Goal: Navigation & Orientation: Understand site structure

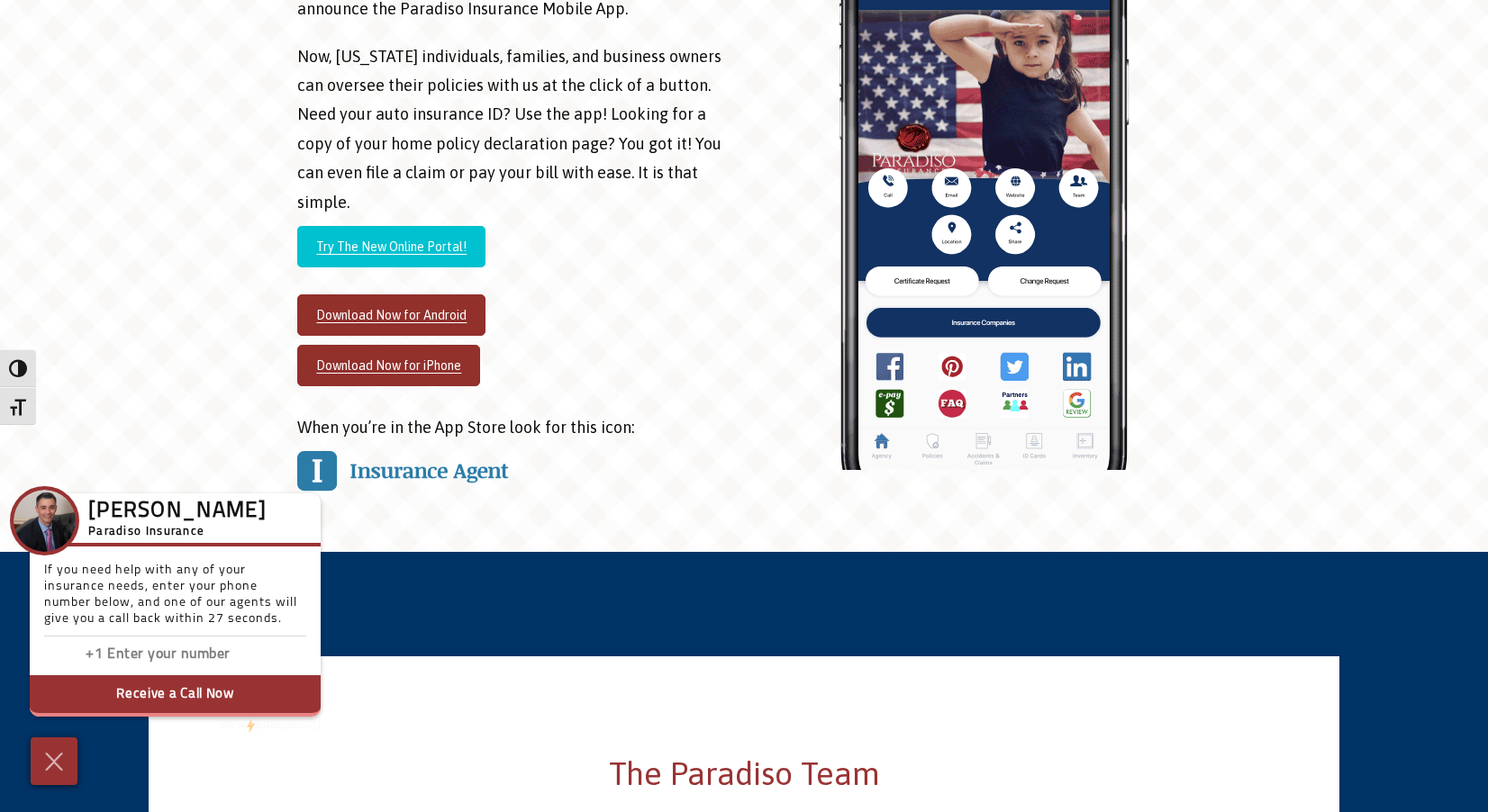
scroll to position [2431, 0]
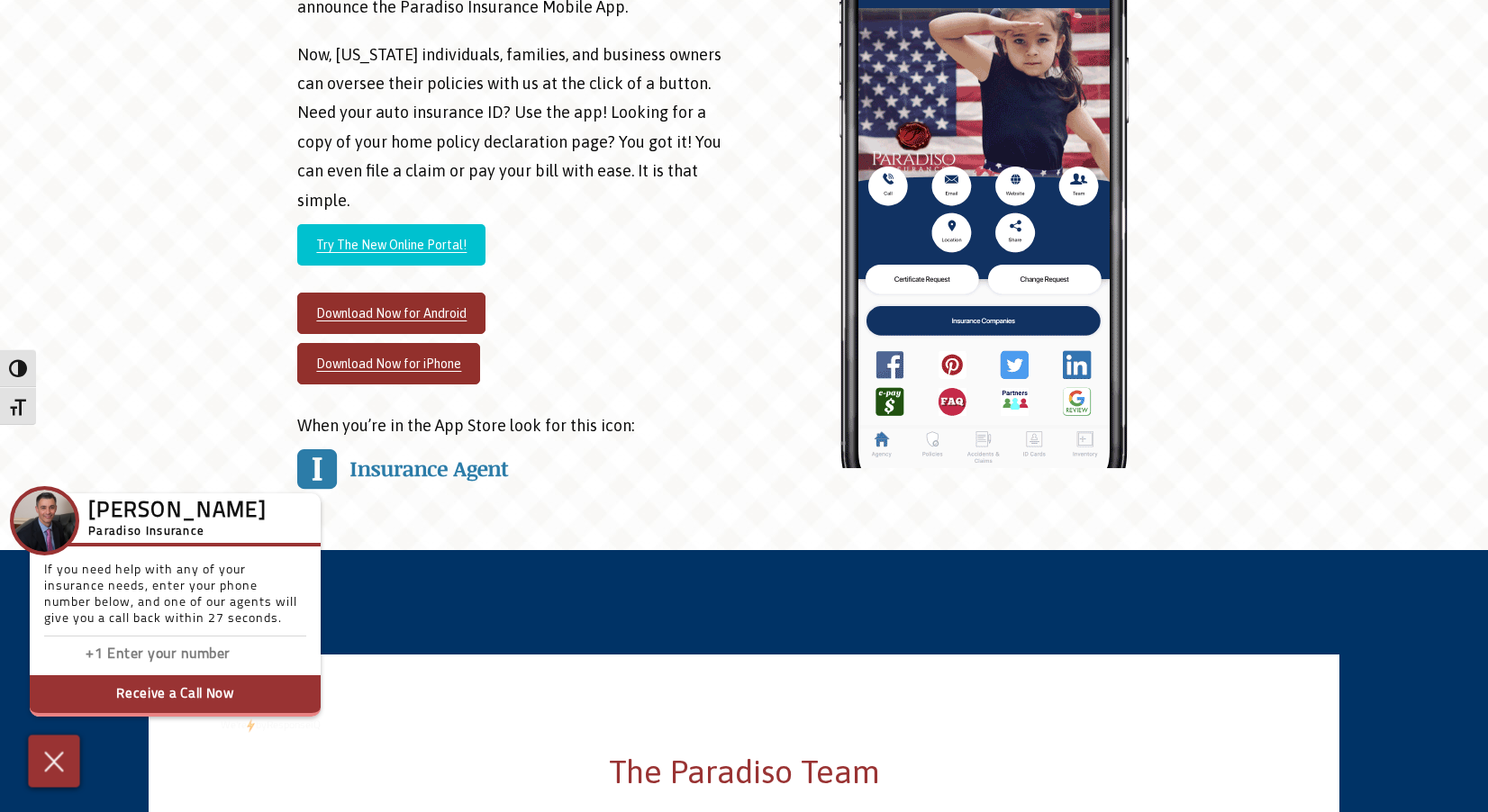
click at [50, 757] on img at bounding box center [55, 760] width 30 height 31
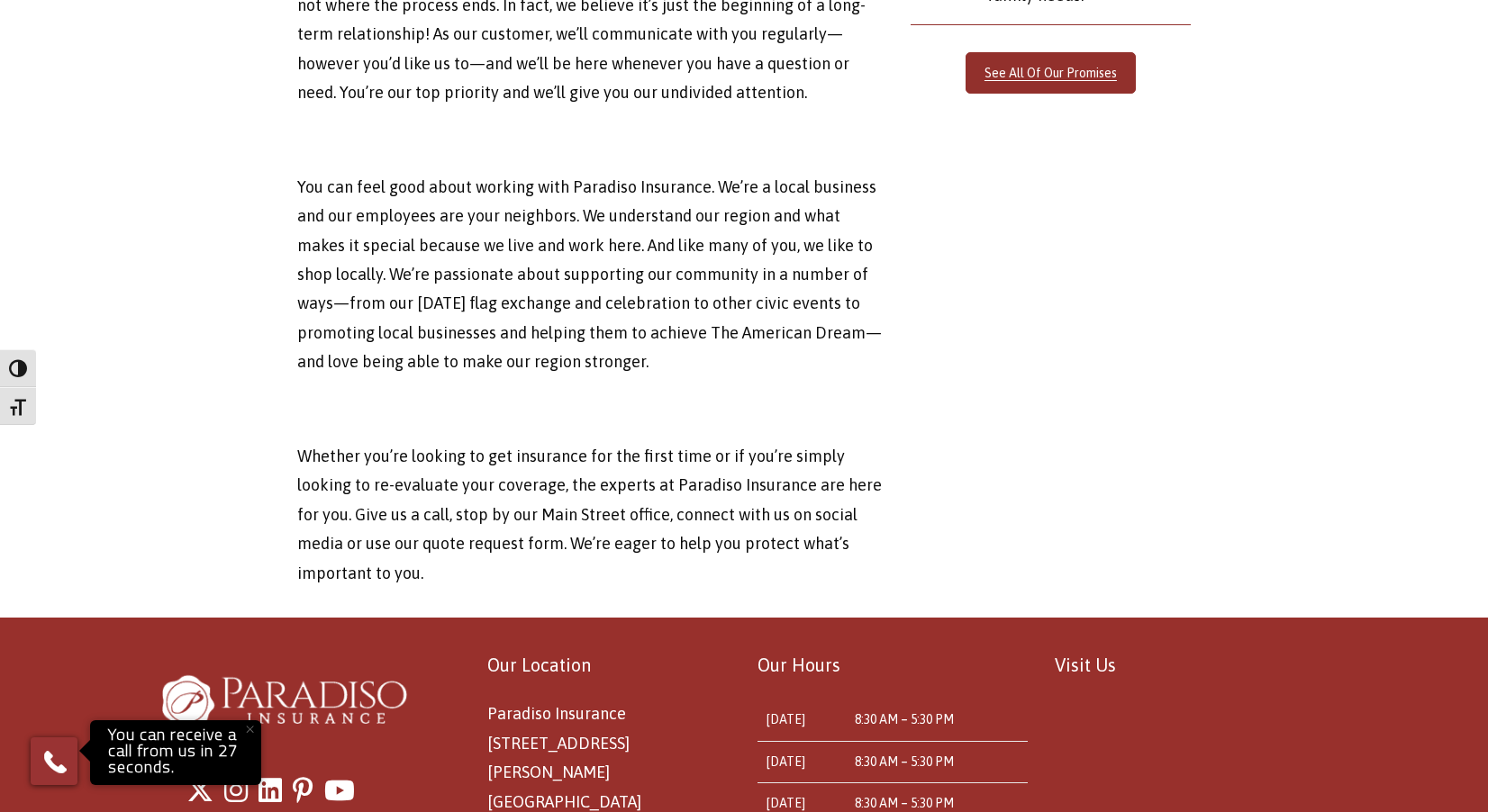
scroll to position [5593, 0]
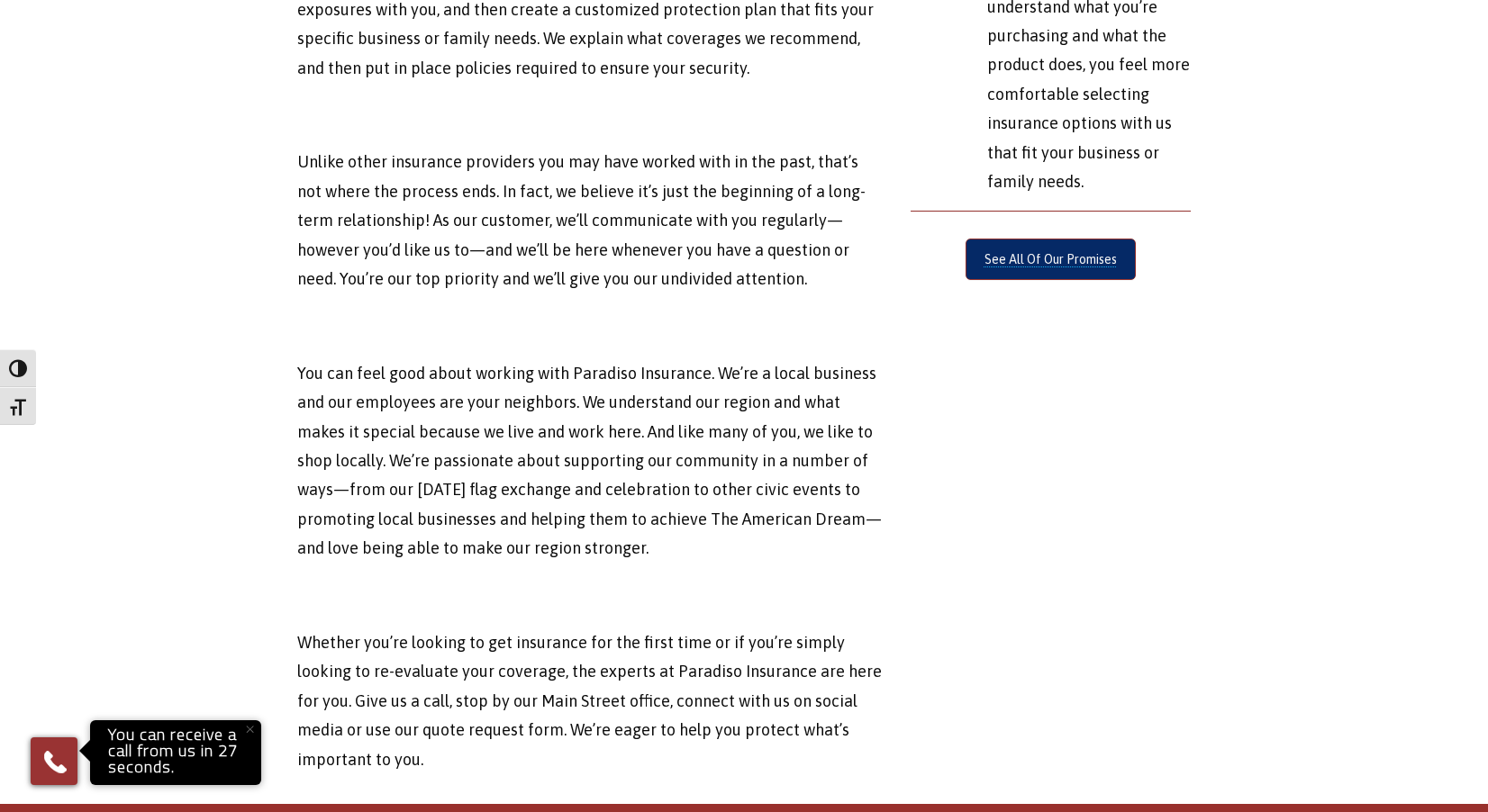
click at [1015, 239] on link "See All Of Our Promises" at bounding box center [1050, 259] width 170 height 41
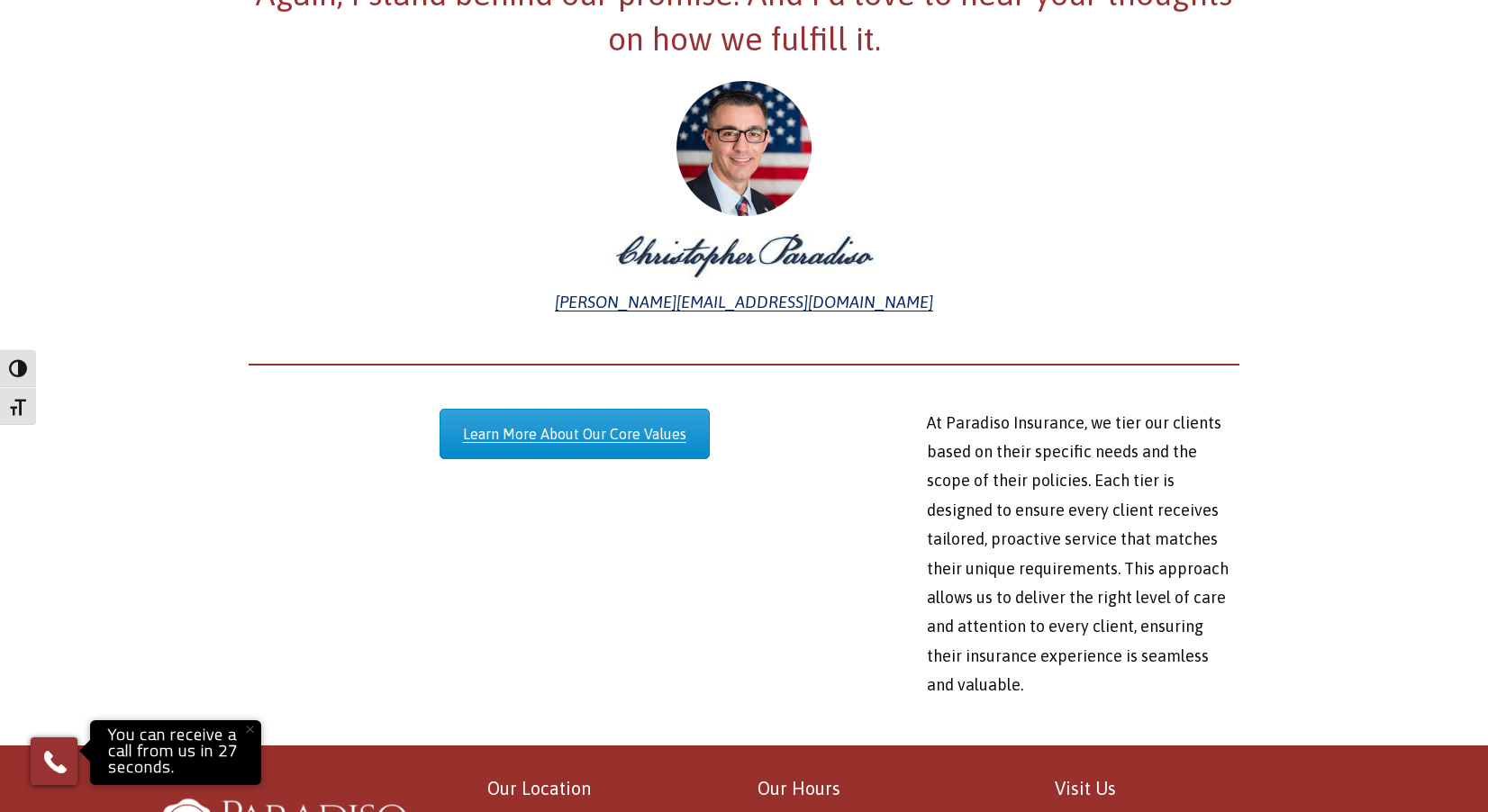
scroll to position [2881, 0]
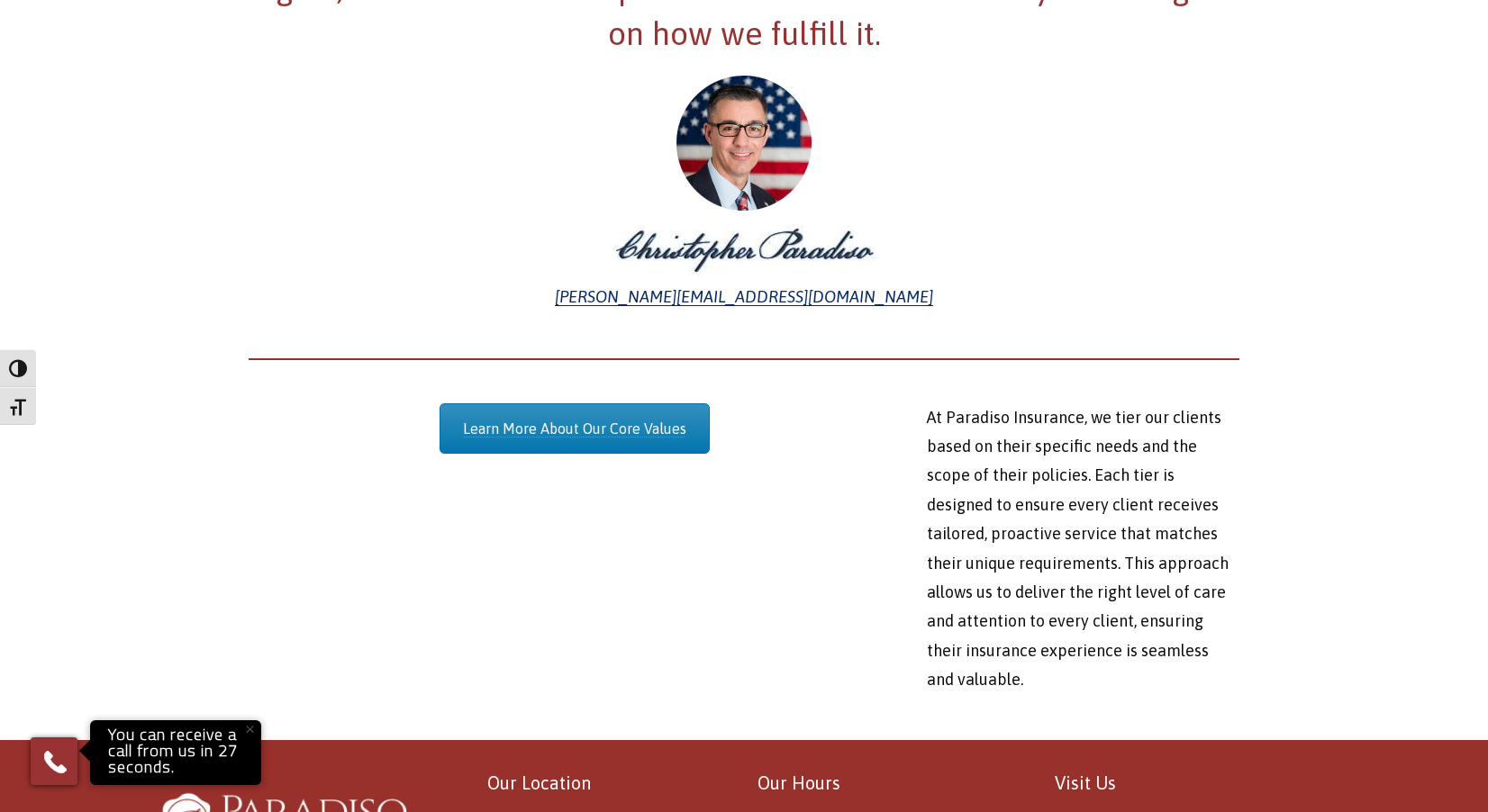
click at [588, 404] on link "Learn More About Our Core Values" at bounding box center [575, 428] width 270 height 50
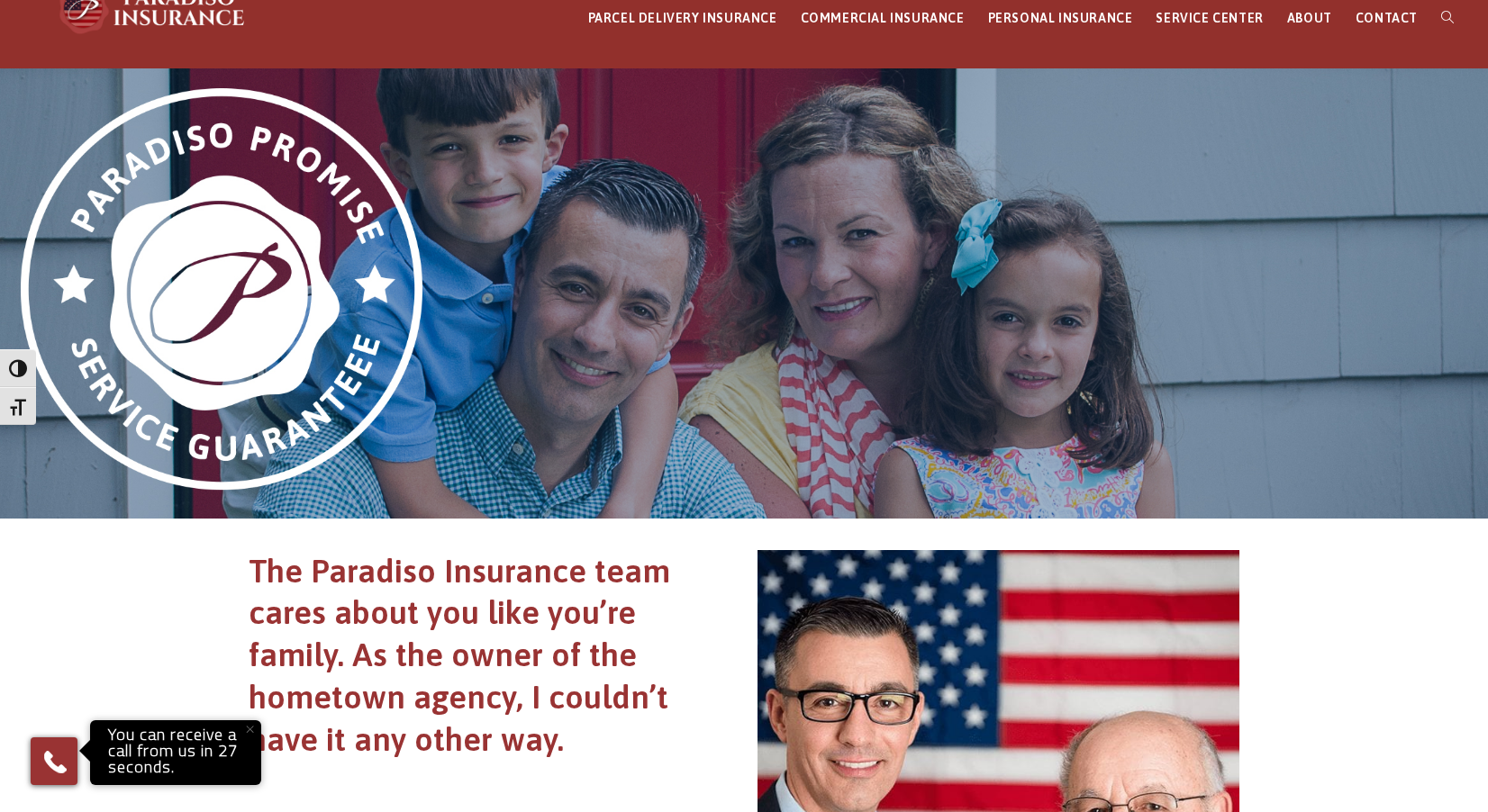
scroll to position [0, 0]
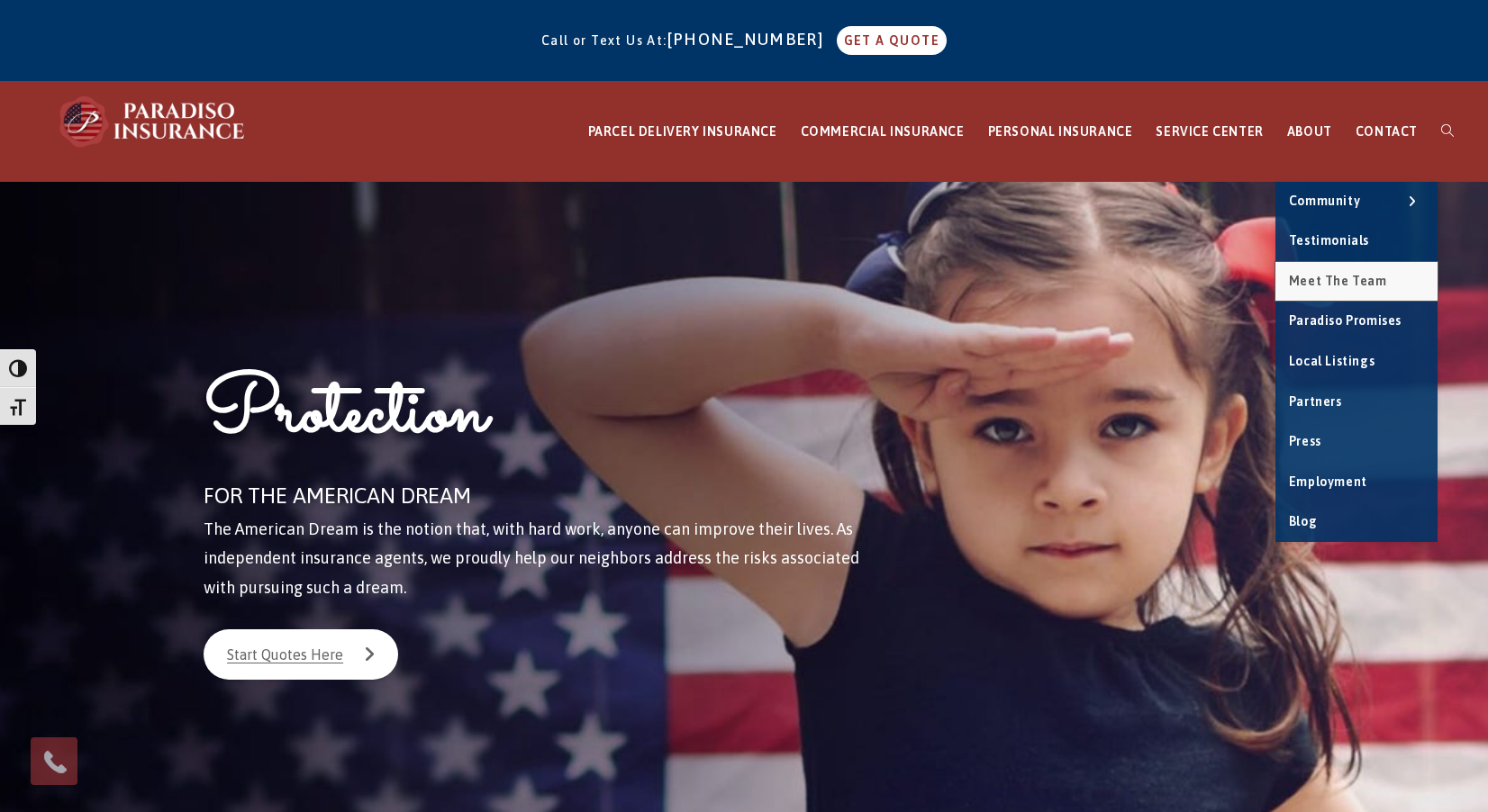
click at [1332, 273] on span "Meet the Team" at bounding box center [1338, 280] width 98 height 14
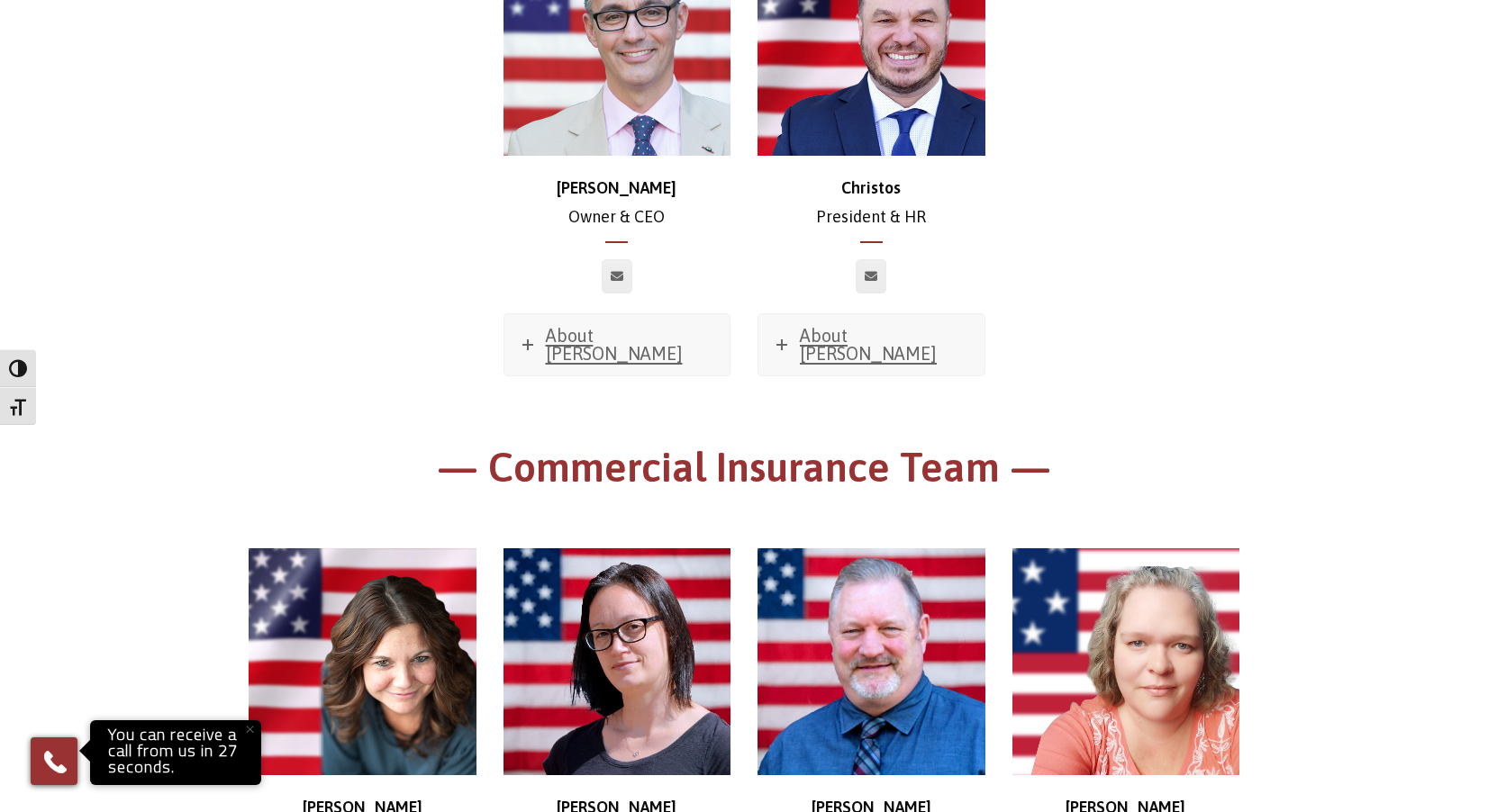
scroll to position [360, 0]
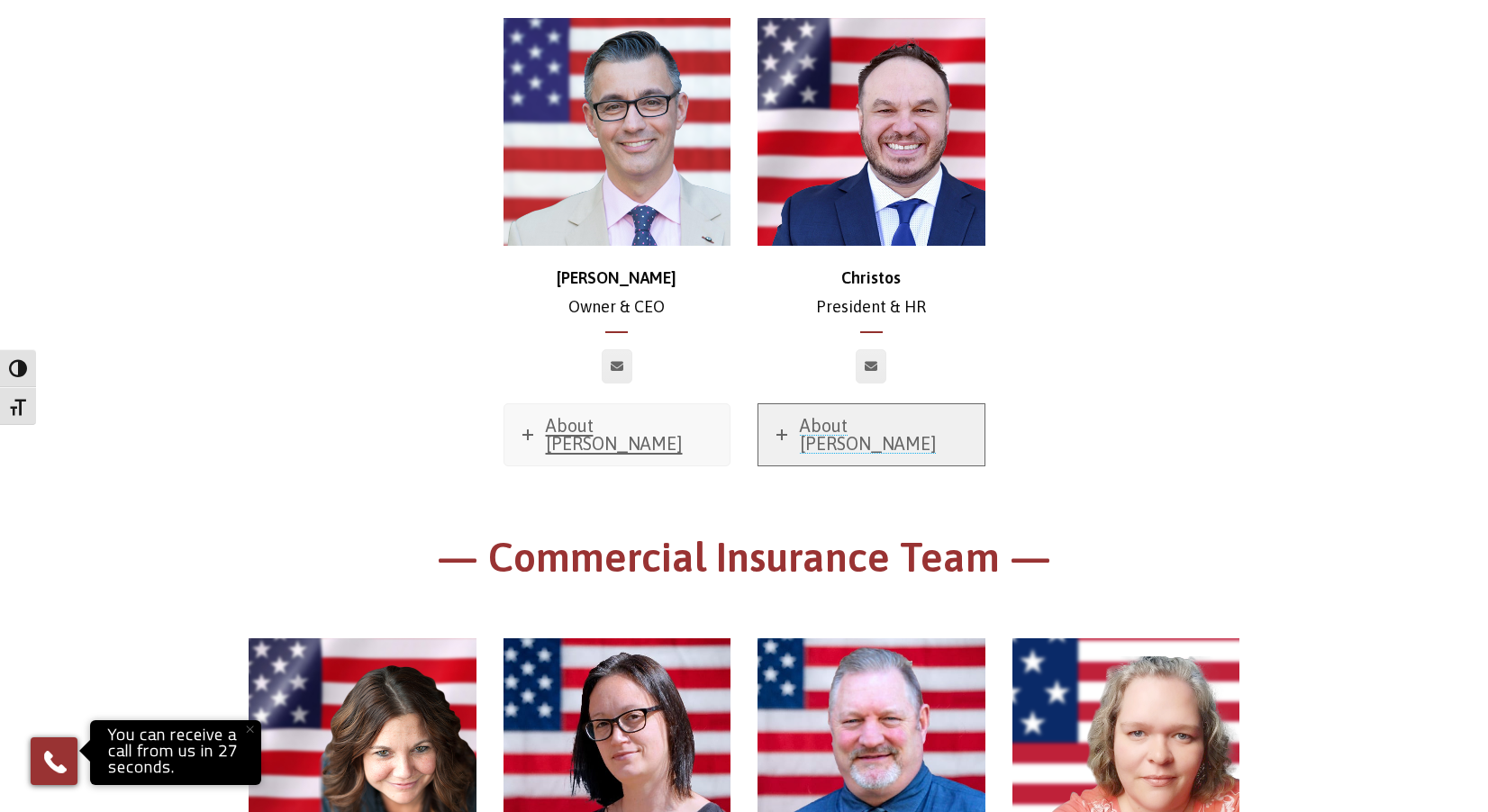
click at [880, 422] on span "About Christos" at bounding box center [868, 434] width 137 height 39
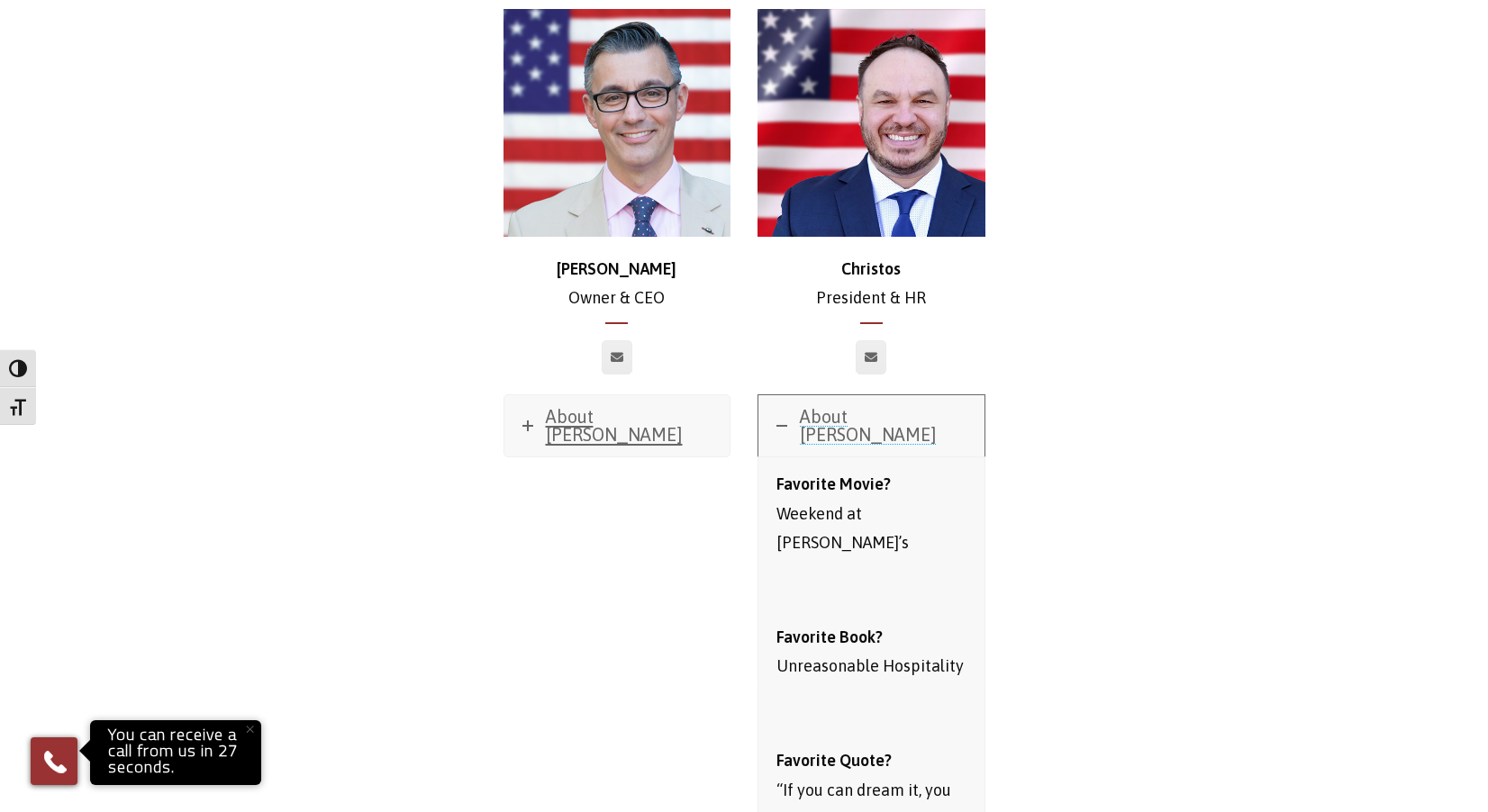
scroll to position [360, 0]
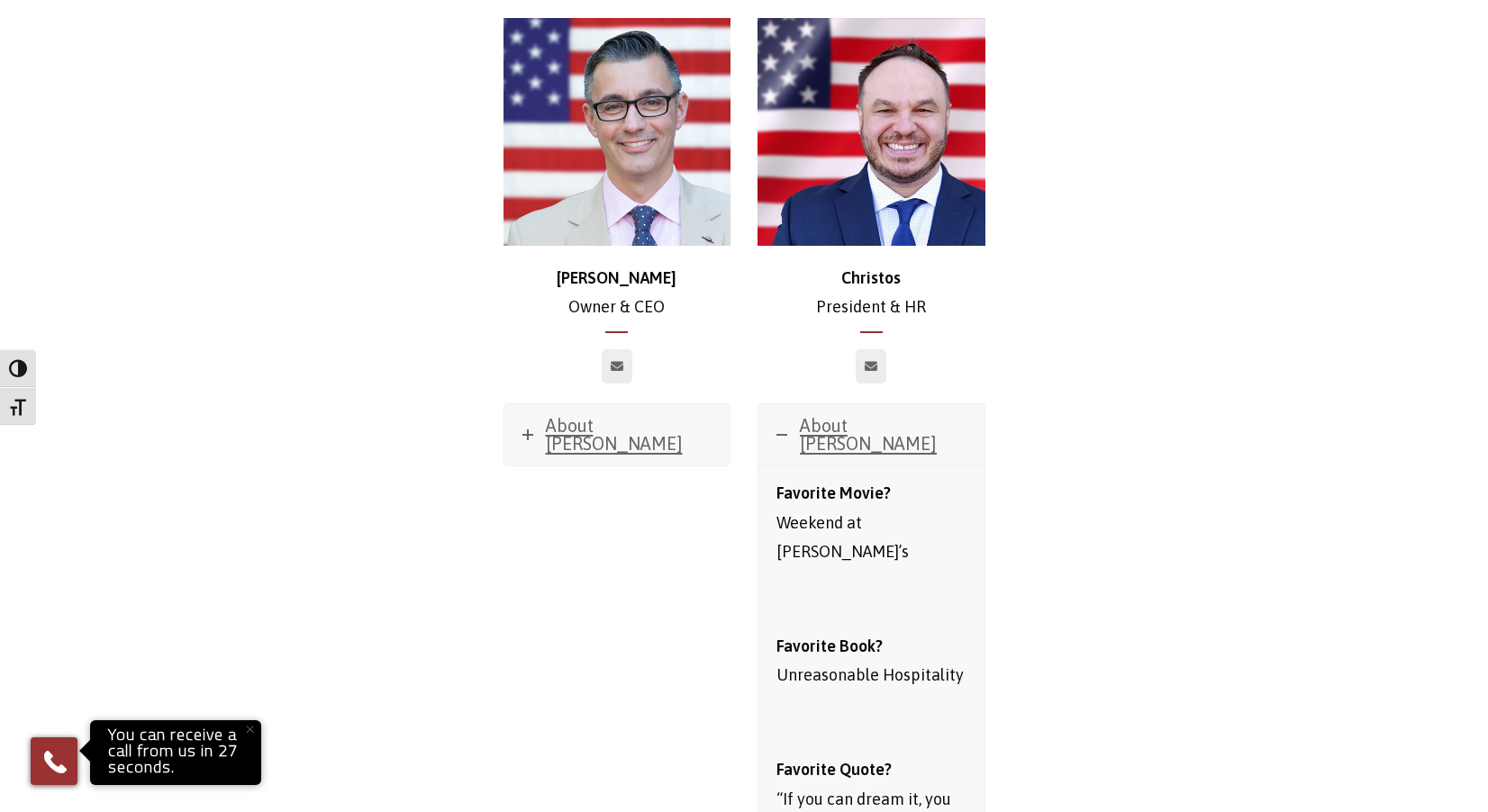
click at [1087, 384] on div "Chris Owner & CEO About Chris Favorite Movie? Sweet Home Alabama Favorite Music…" at bounding box center [744, 763] width 1018 height 1491
click at [833, 429] on span "About Christos" at bounding box center [868, 434] width 137 height 39
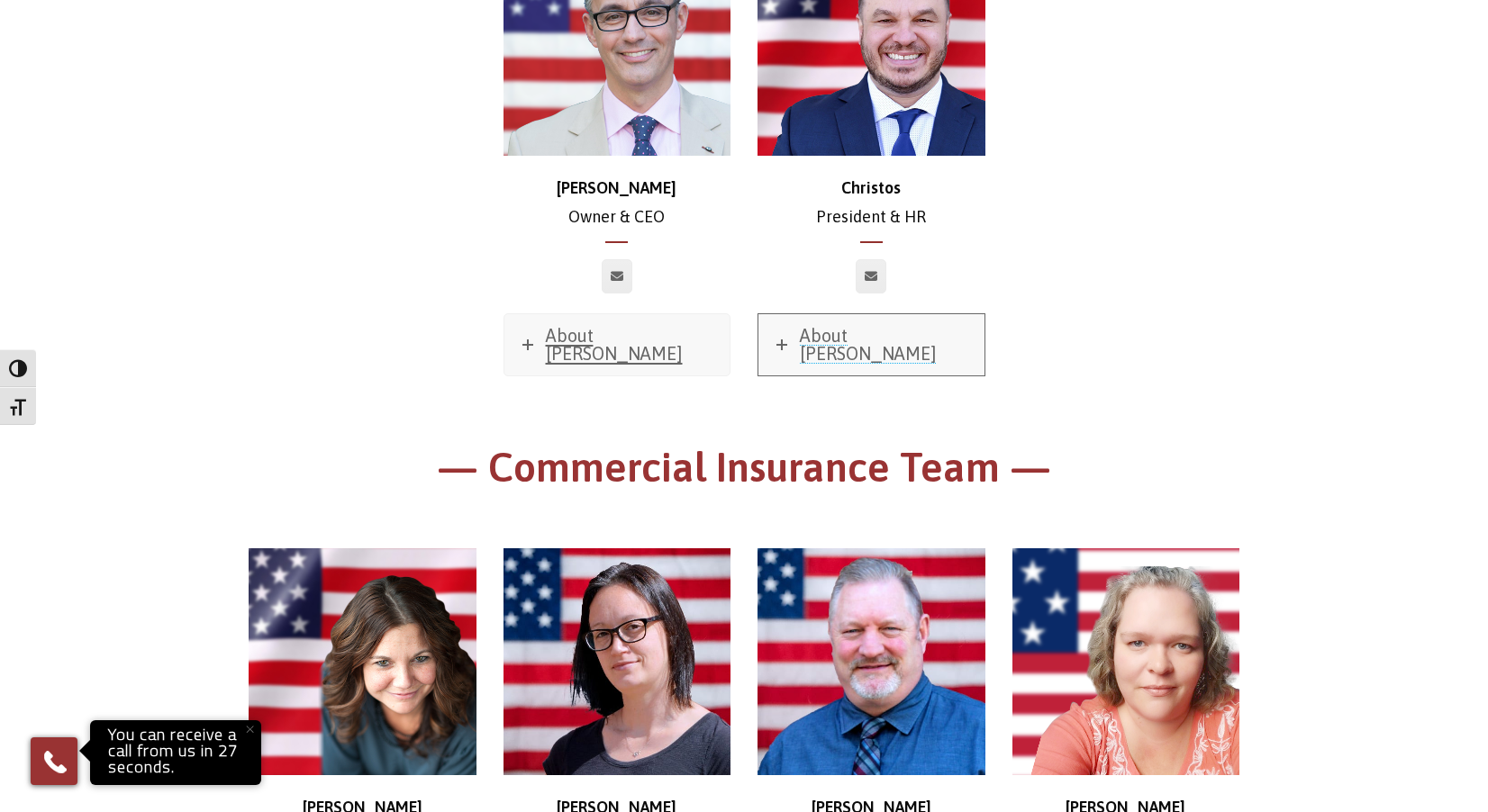
scroll to position [0, 0]
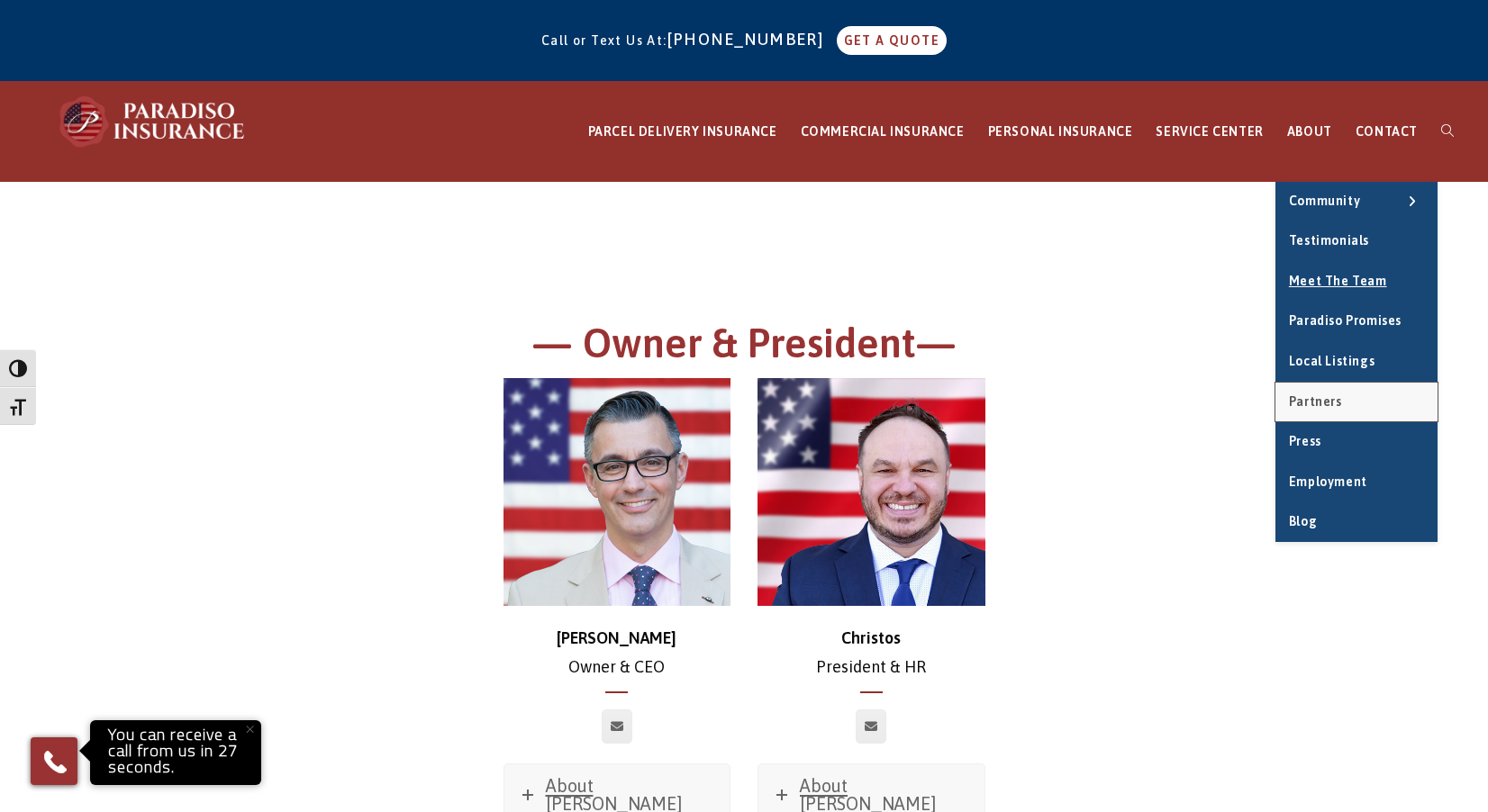
click at [1329, 397] on span "Partners" at bounding box center [1315, 401] width 53 height 14
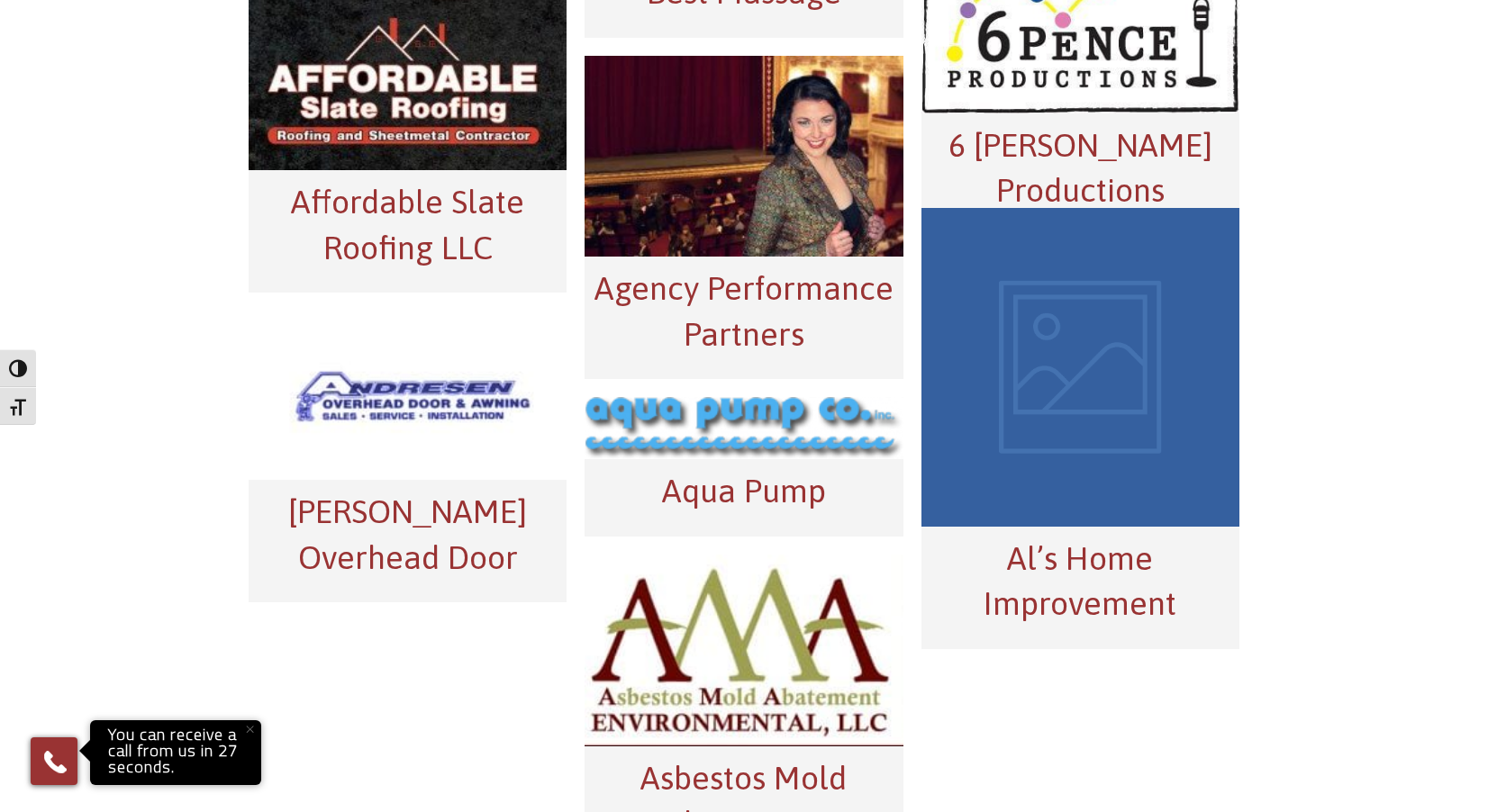
scroll to position [450, 0]
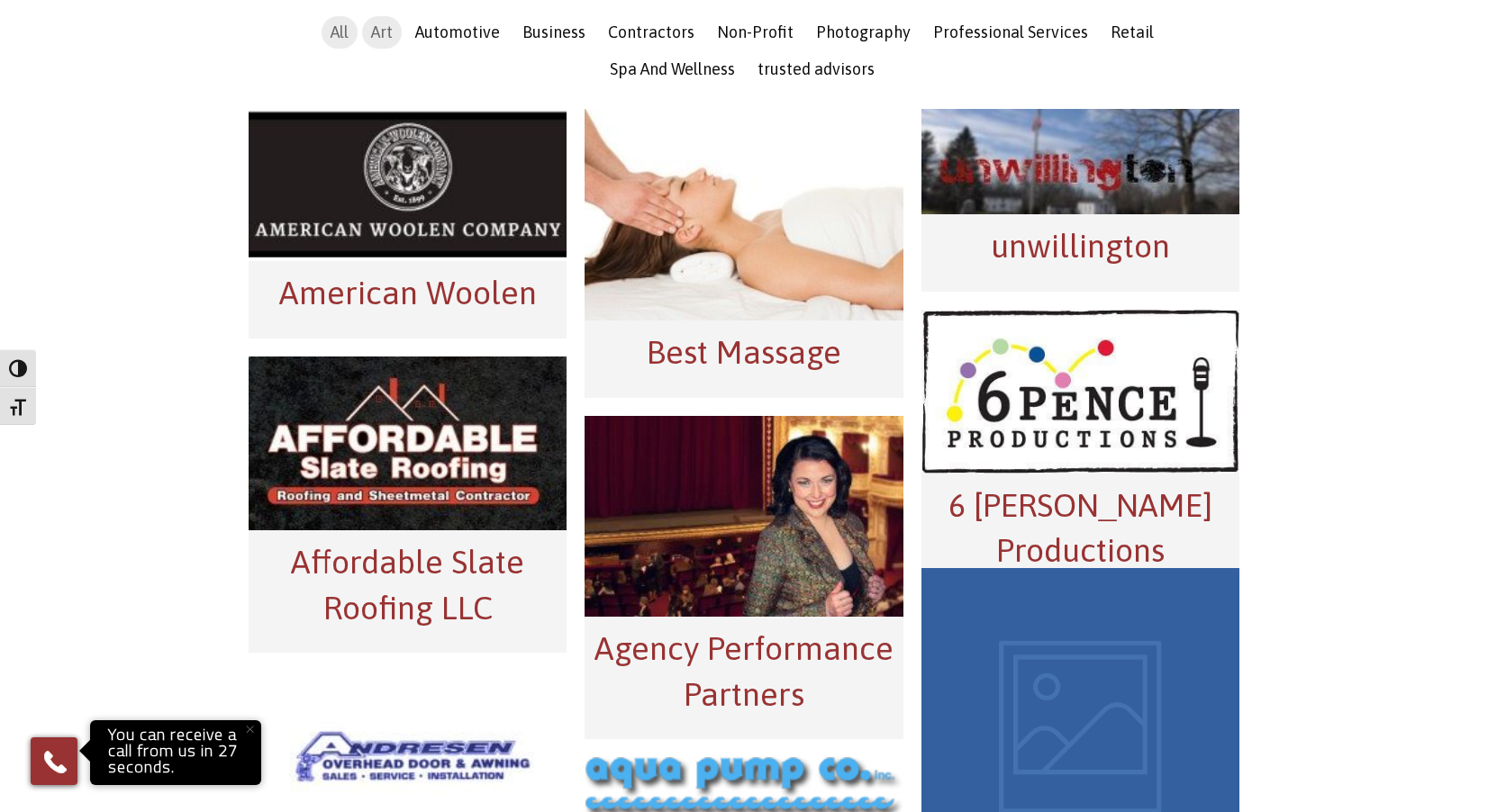
click at [371, 34] on span "Art" at bounding box center [381, 32] width 22 height 19
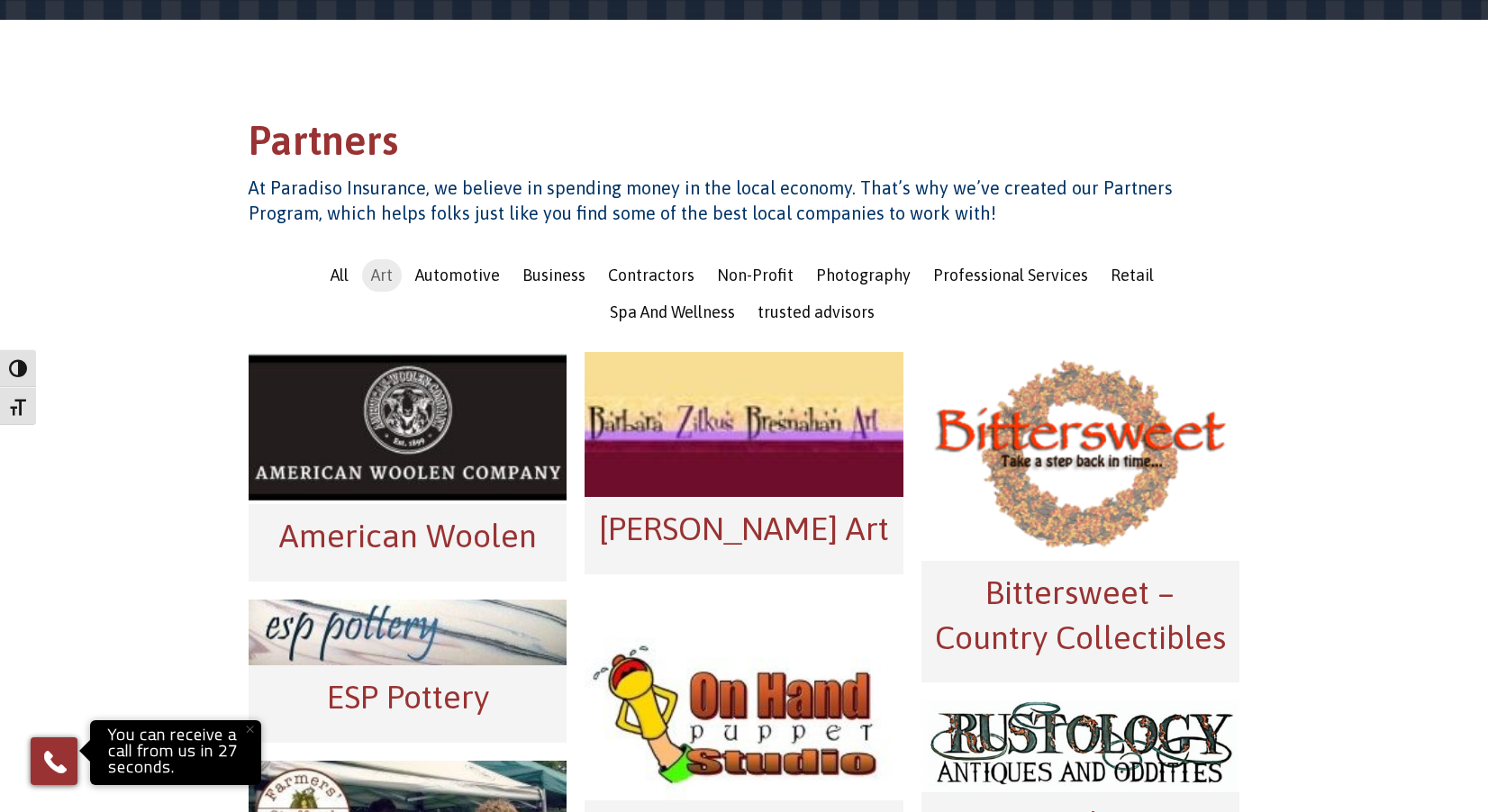
scroll to position [167, 0]
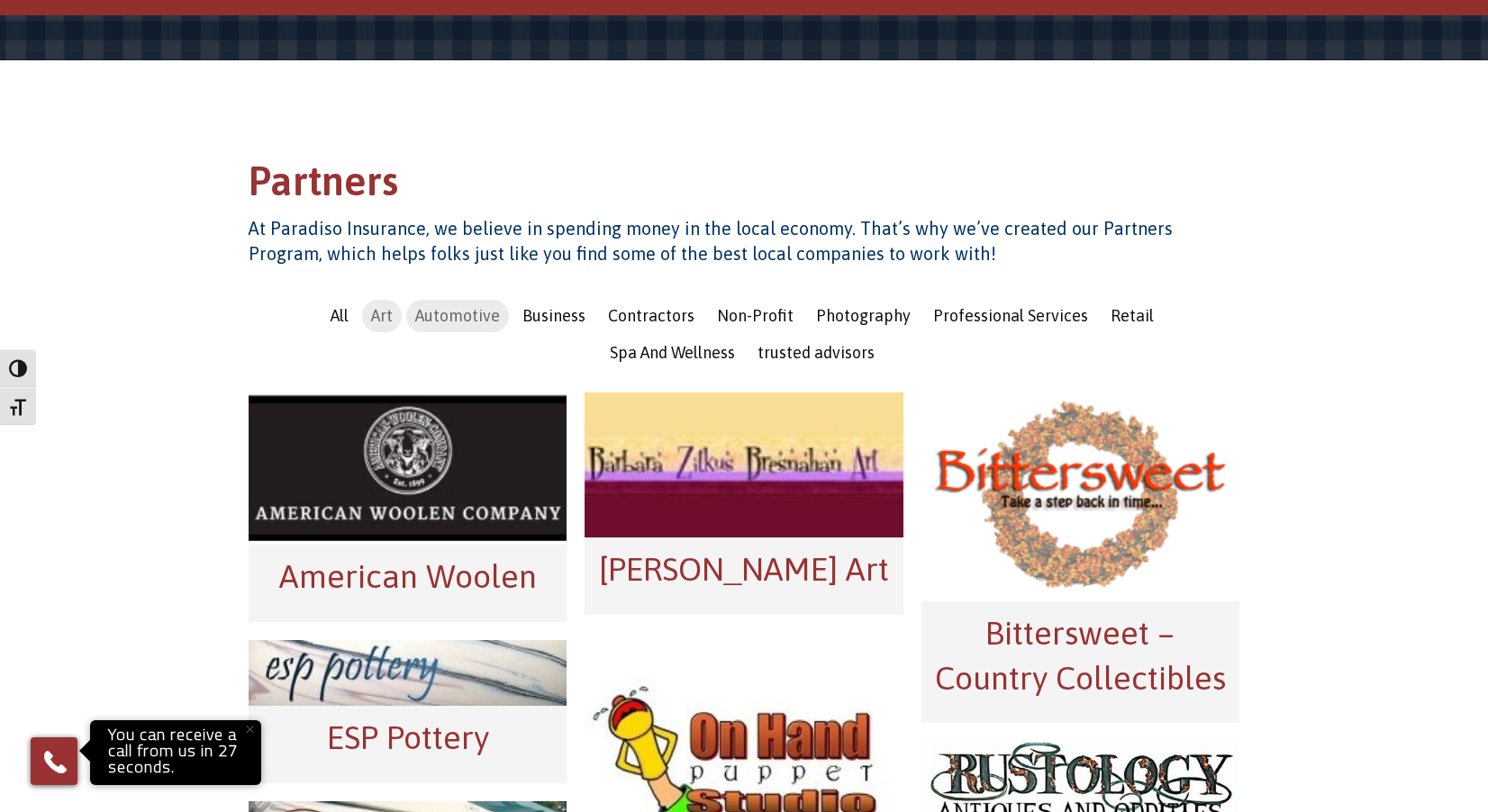
click at [415, 314] on span "Automotive" at bounding box center [458, 316] width 85 height 19
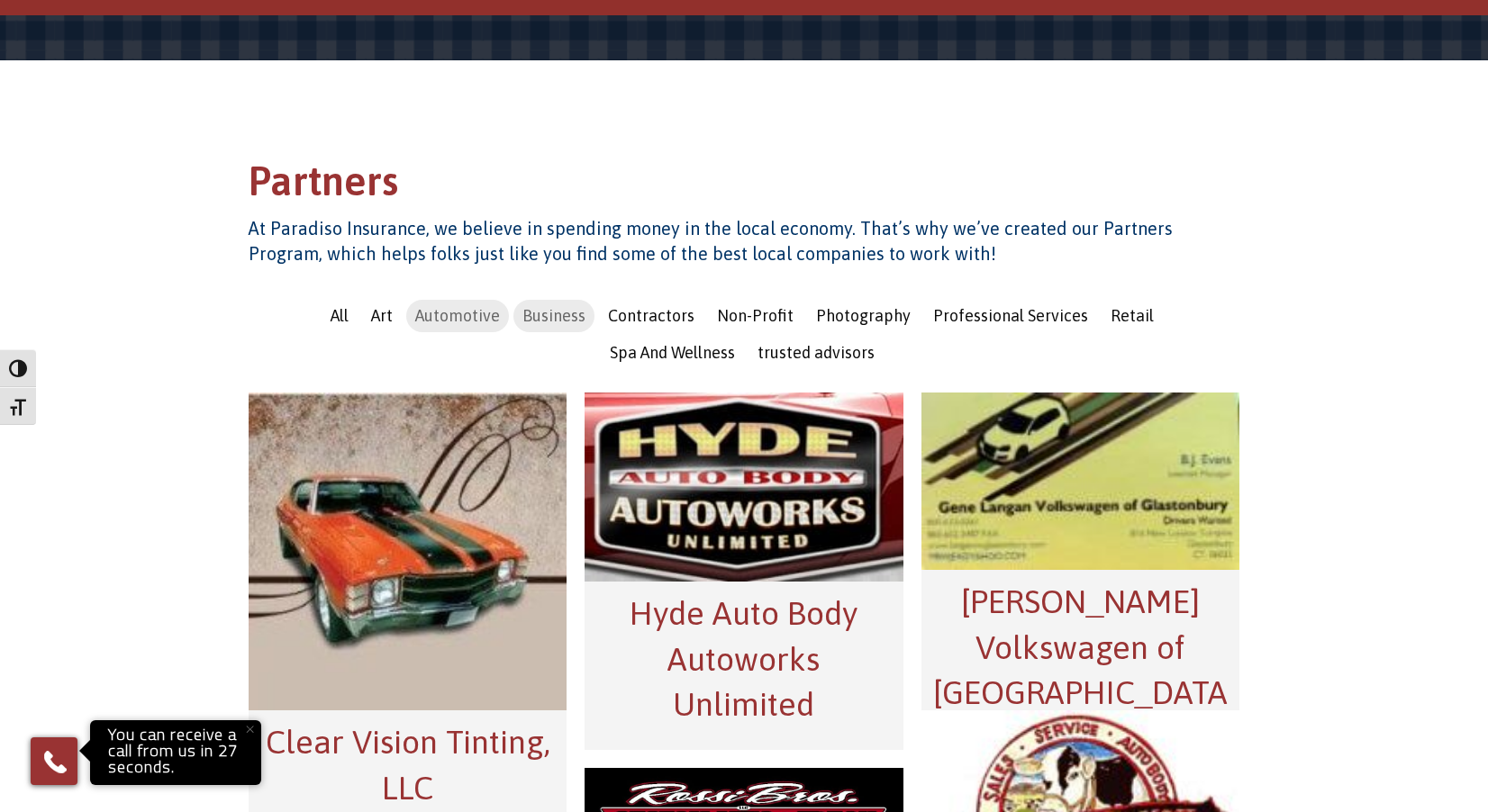
click at [523, 315] on span "Business" at bounding box center [554, 316] width 63 height 19
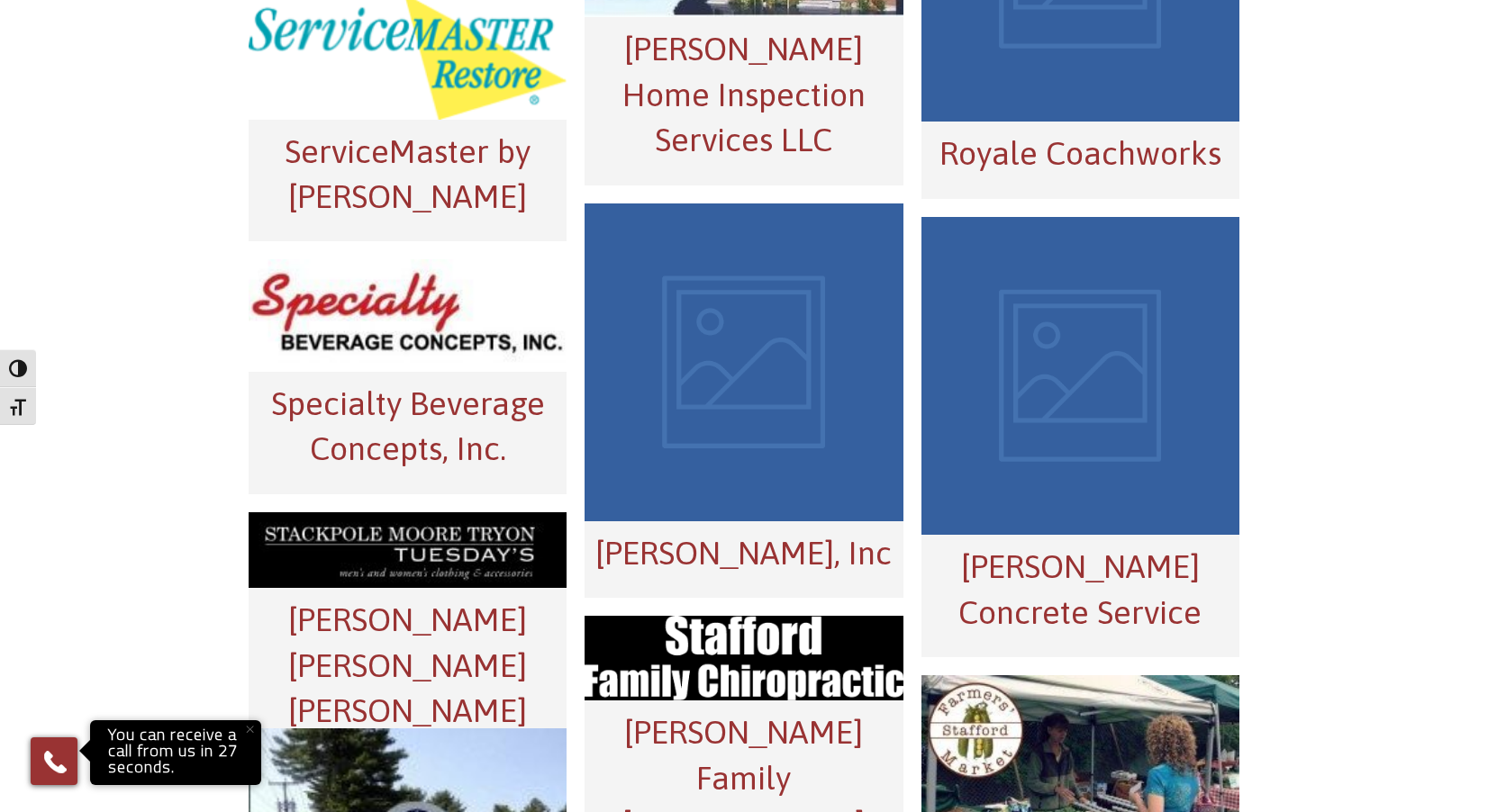
scroll to position [0, 0]
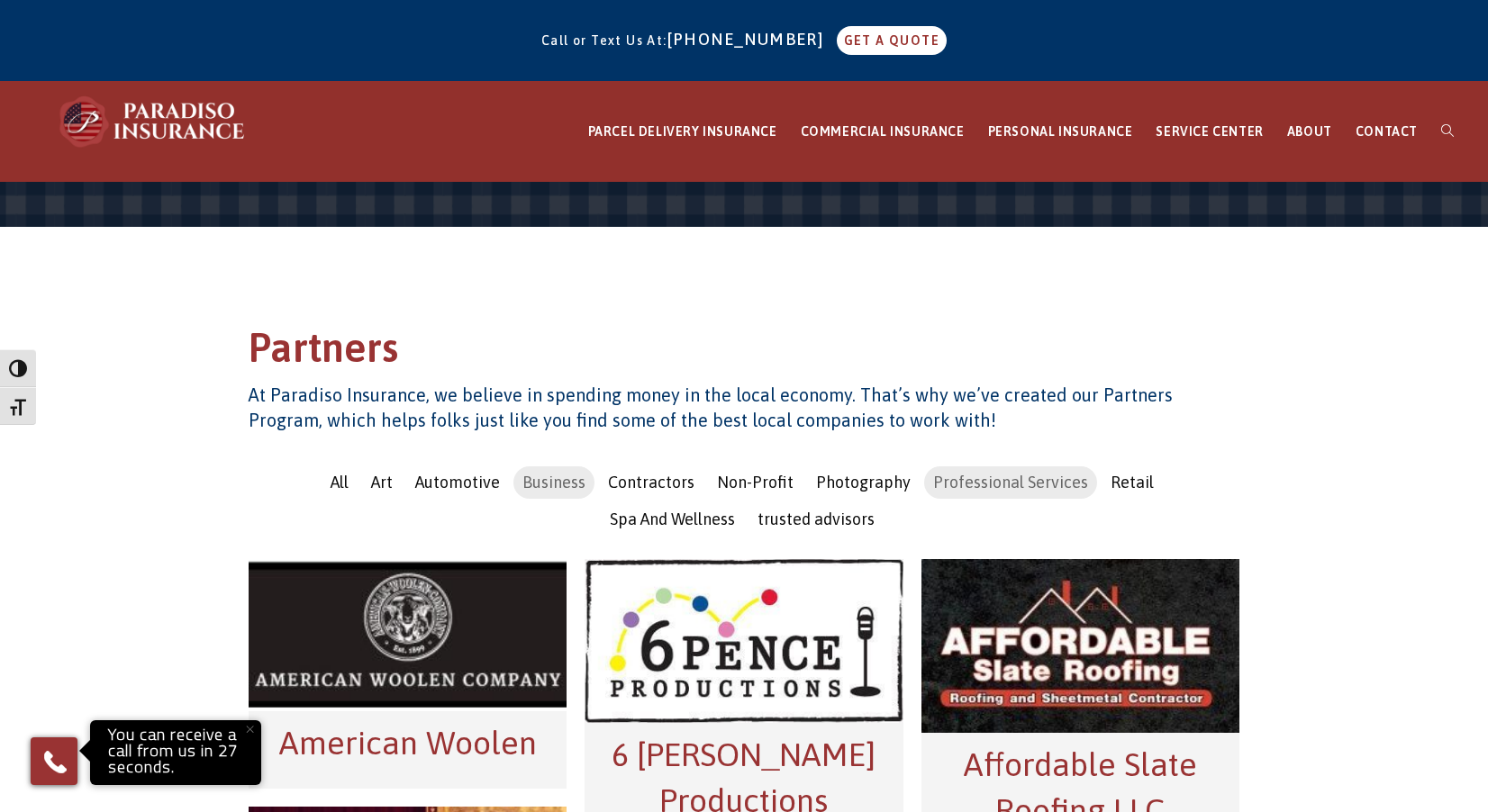
click at [933, 479] on span "Professional Services" at bounding box center [1011, 482] width 155 height 19
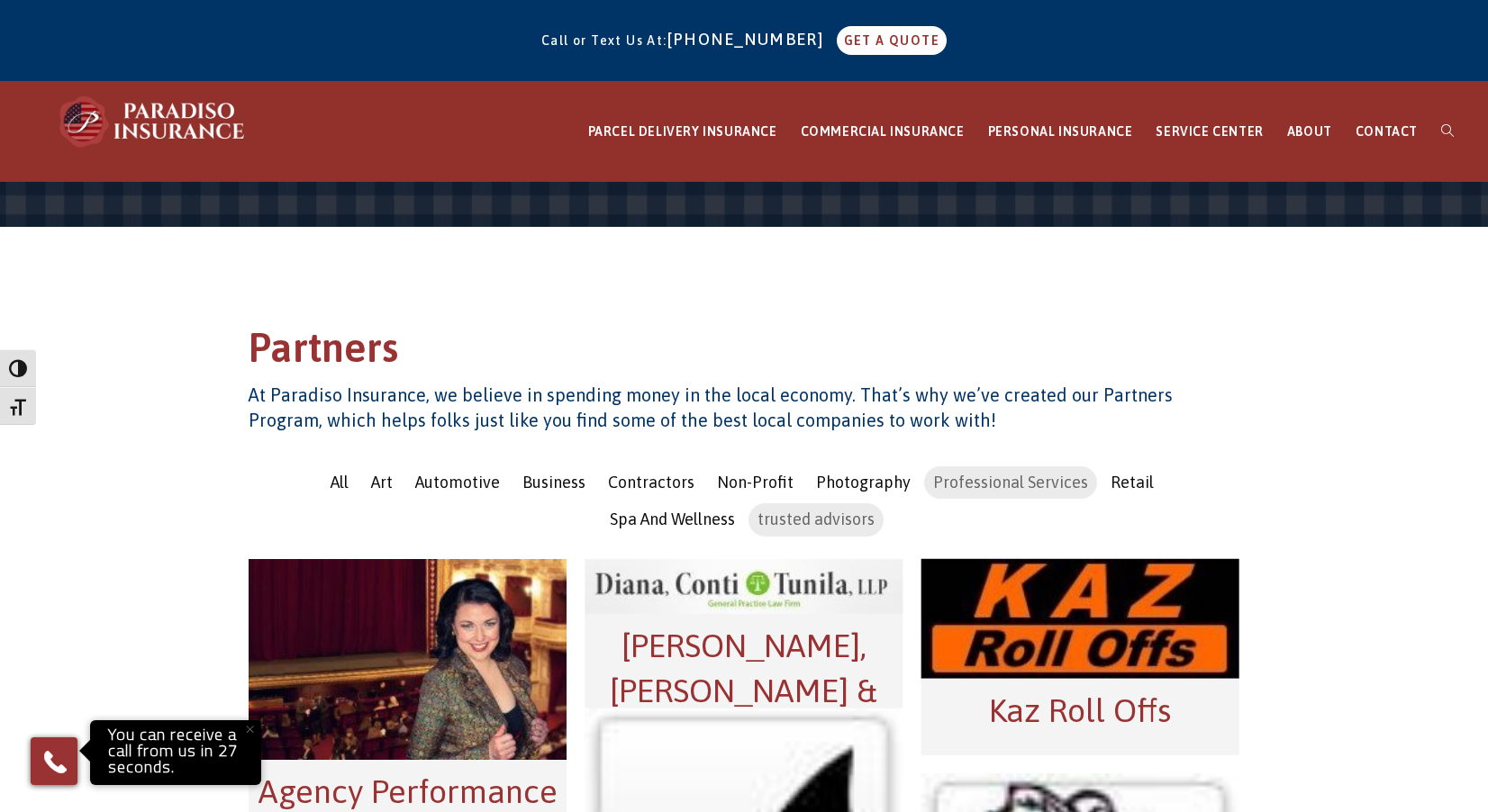
click at [758, 514] on span "trusted advisors" at bounding box center [816, 519] width 117 height 19
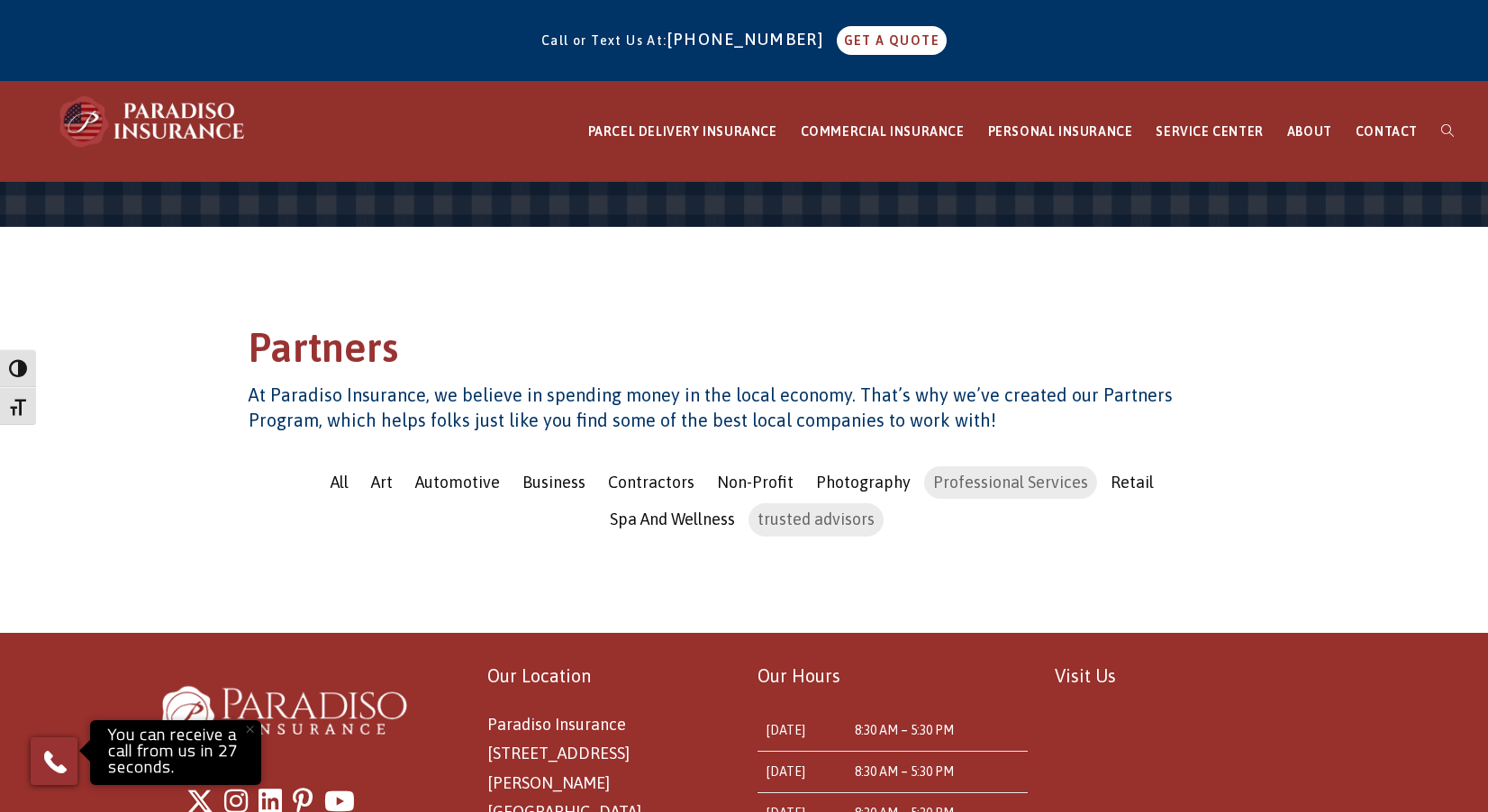
click at [933, 487] on span "Professional Services" at bounding box center [1011, 482] width 155 height 19
click at [758, 518] on span "trusted advisors" at bounding box center [816, 519] width 117 height 19
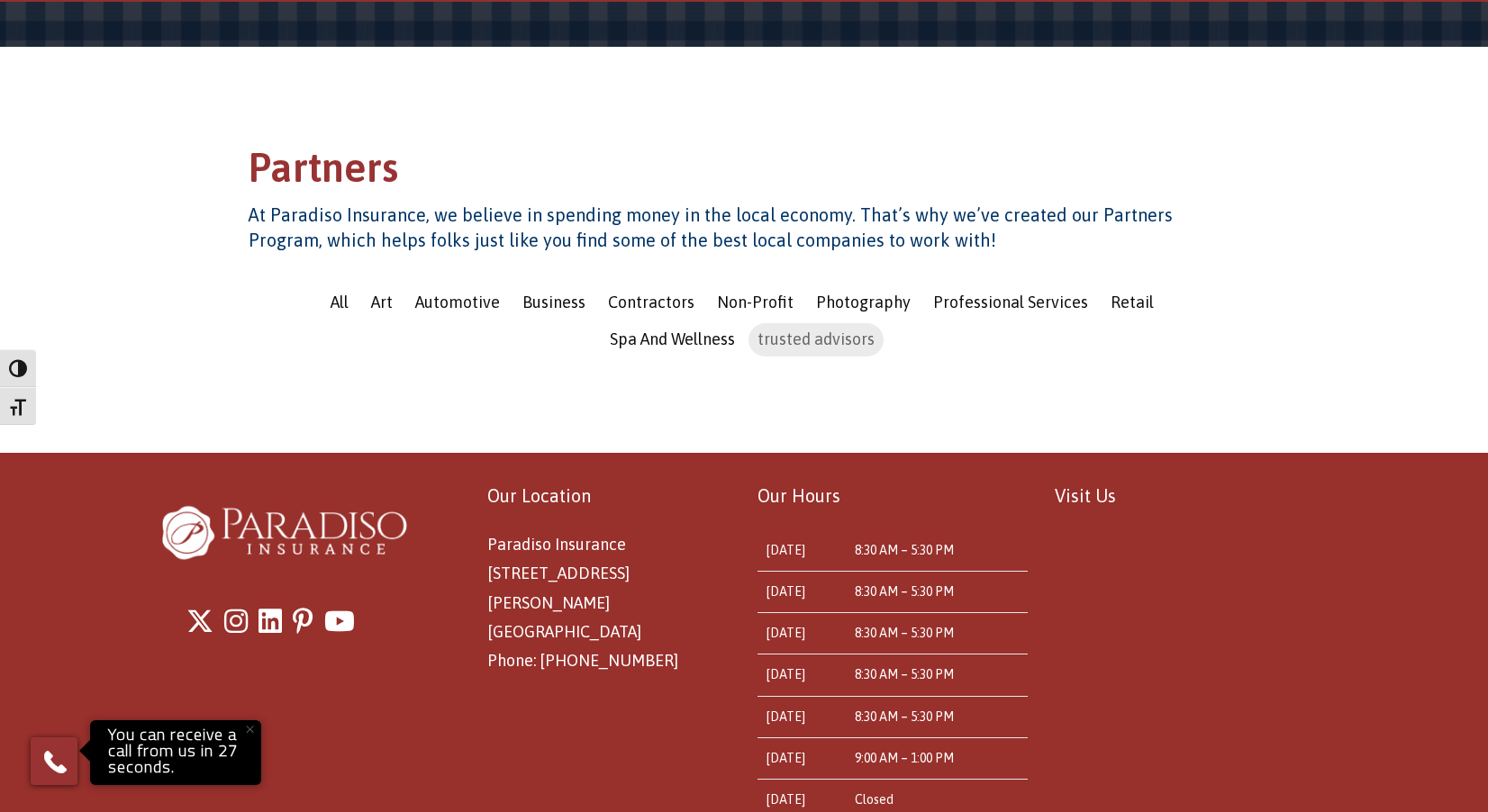
click at [758, 347] on span "trusted advisors" at bounding box center [816, 339] width 117 height 19
click at [933, 303] on span "Professional Services" at bounding box center [1011, 302] width 155 height 19
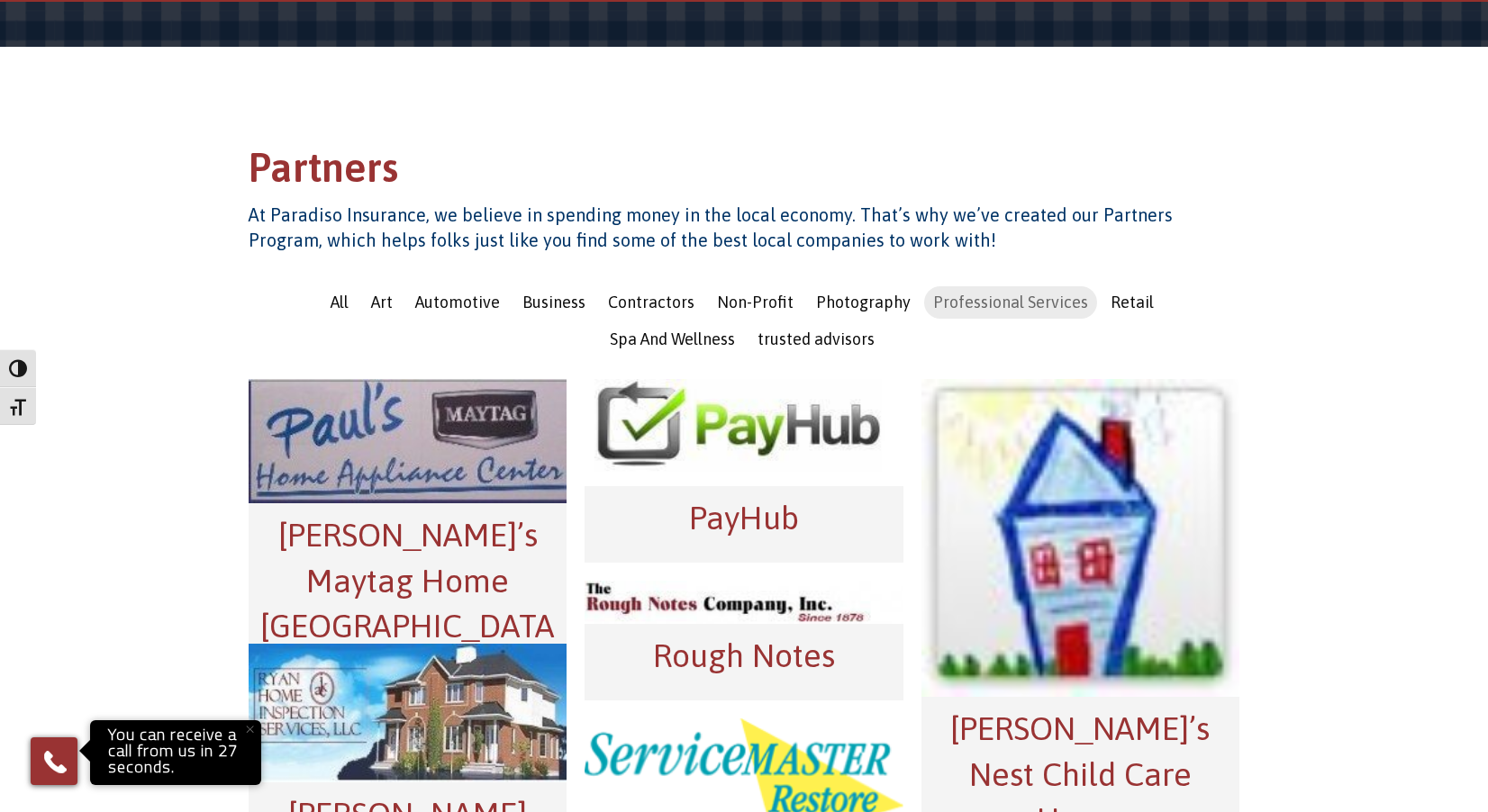
scroll to position [458, 0]
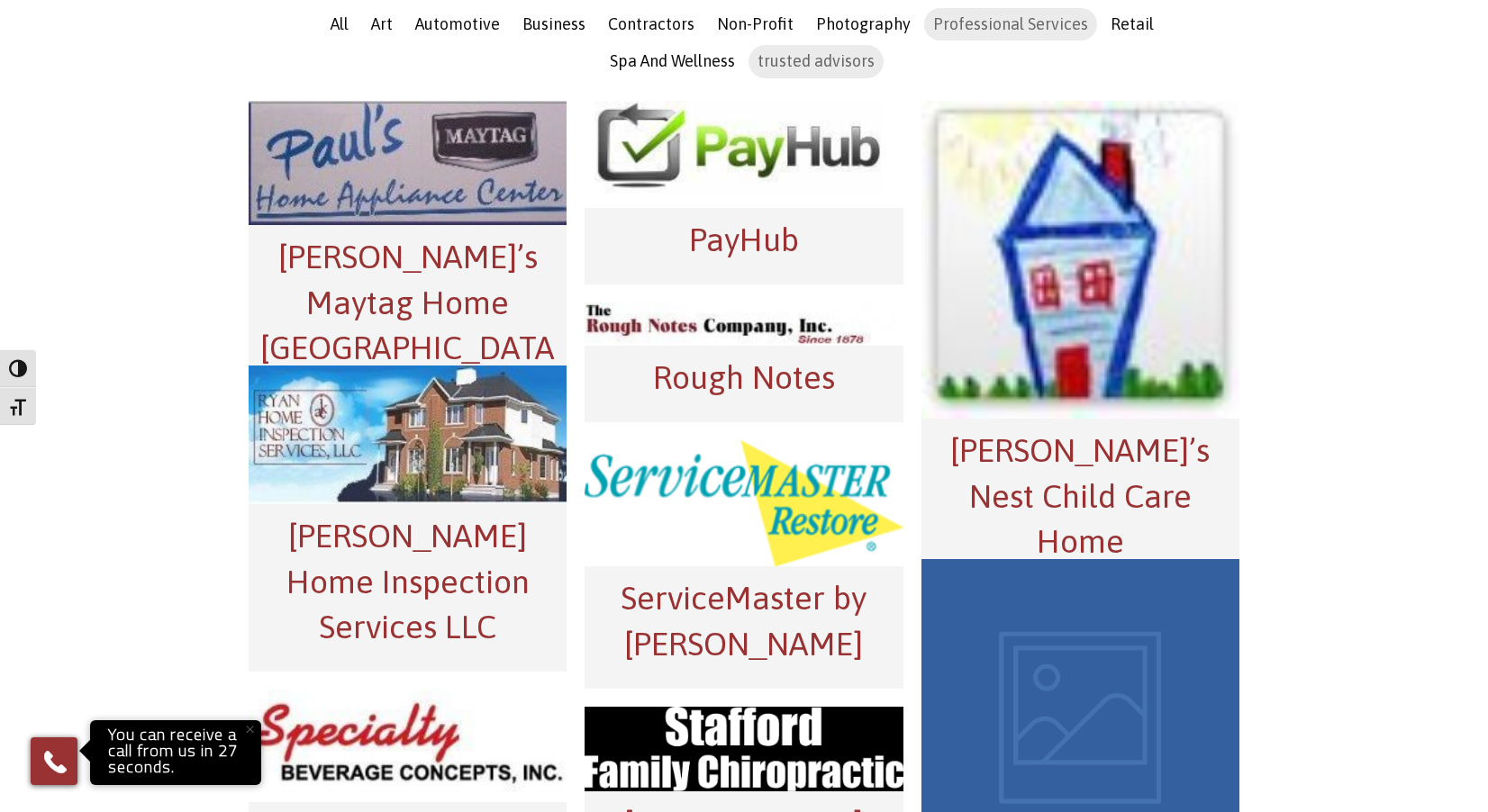
click at [758, 70] on span "trusted advisors" at bounding box center [816, 60] width 117 height 19
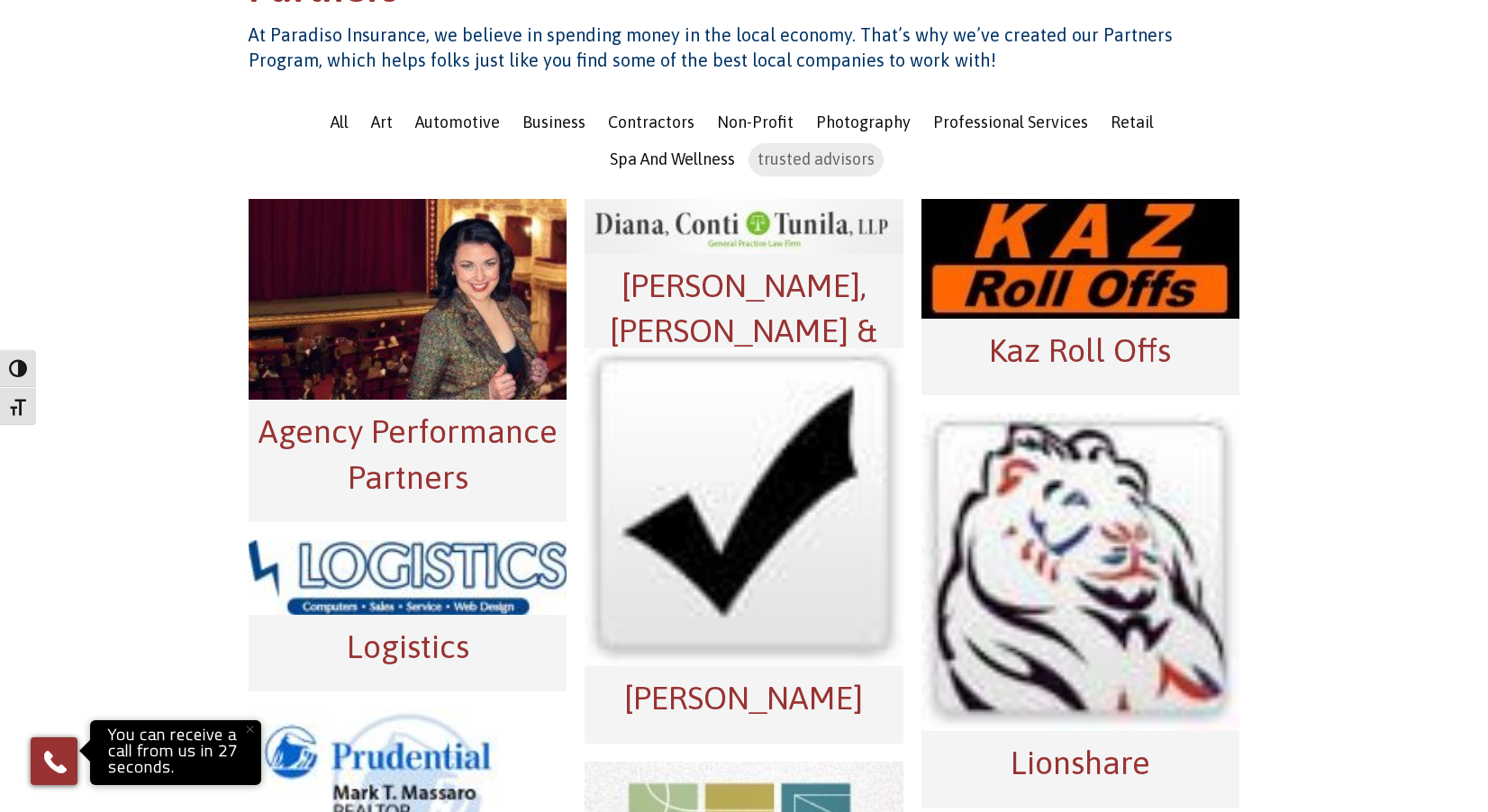
scroll to position [1081, 0]
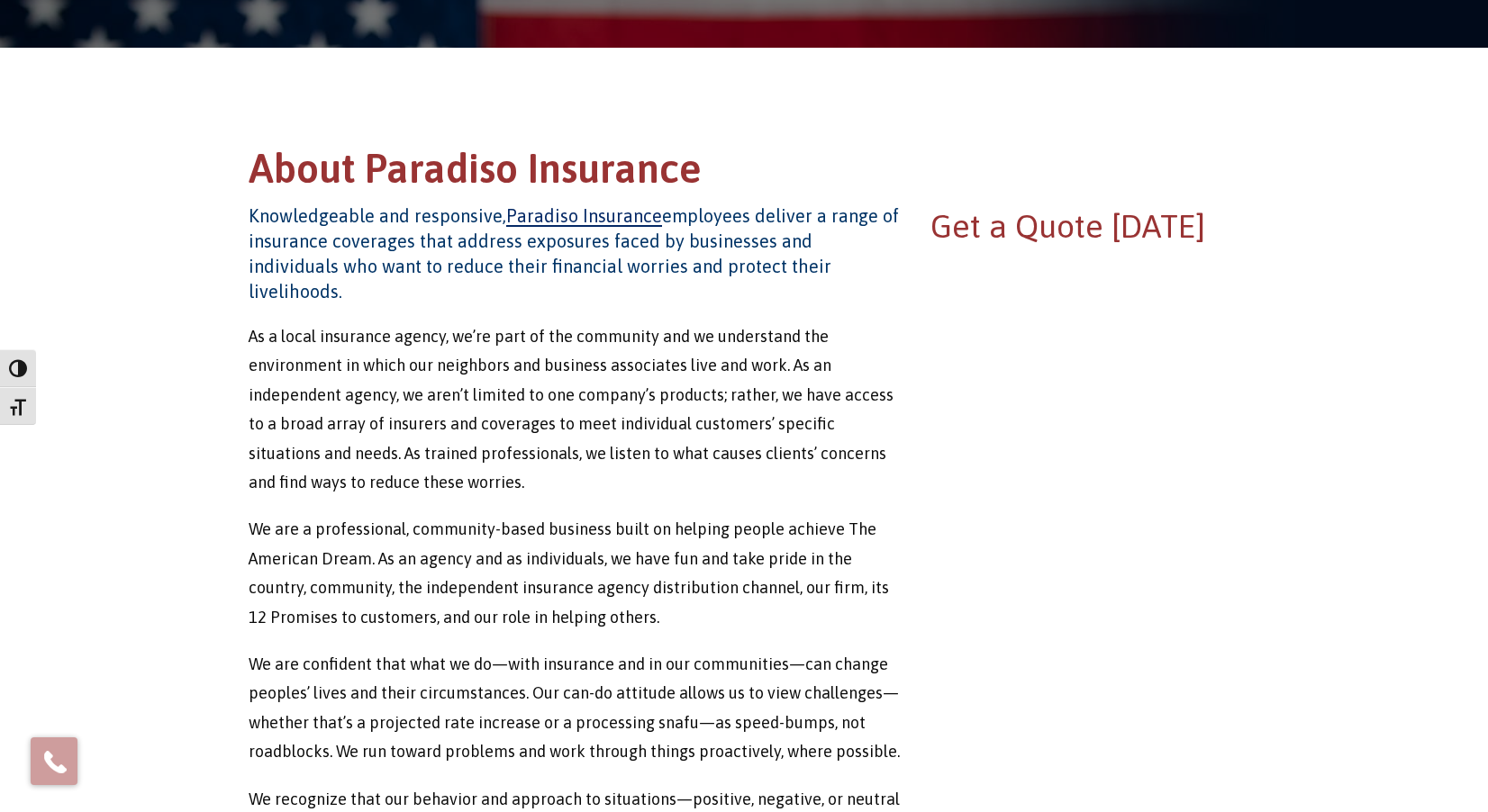
scroll to position [90, 0]
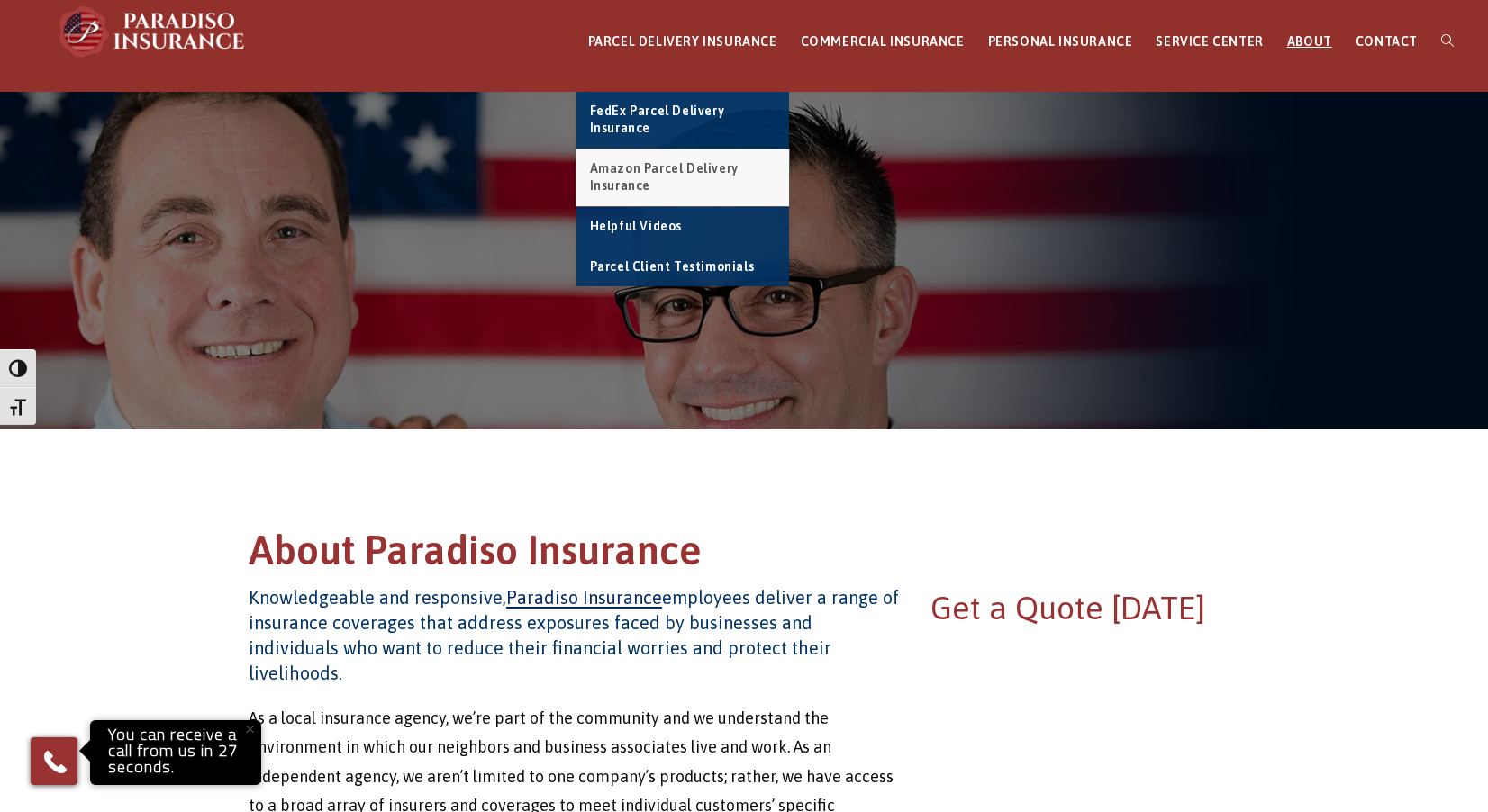
click at [655, 166] on span "Amazon Parcel Delivery Insurance" at bounding box center [664, 177] width 149 height 32
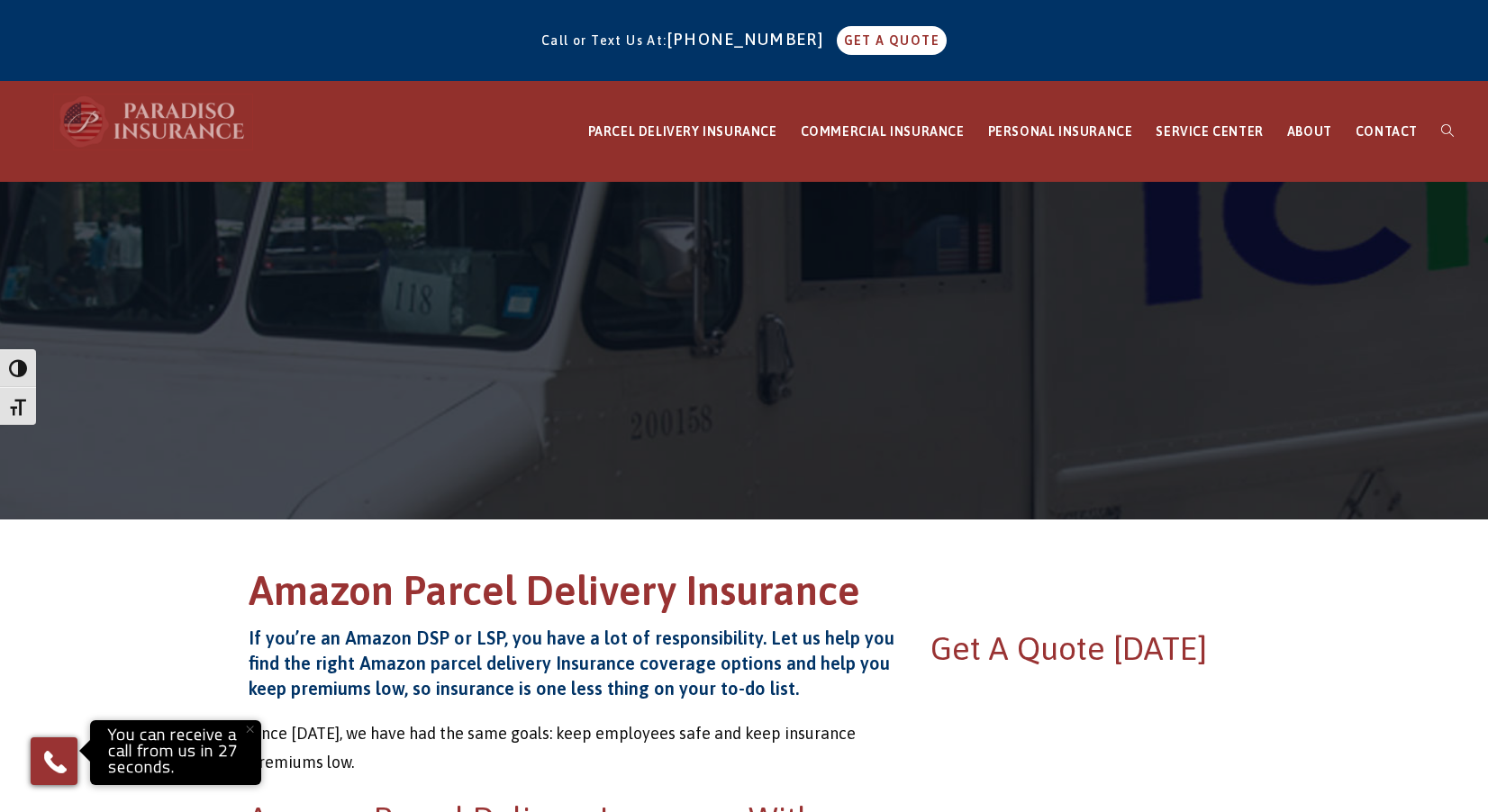
click at [159, 108] on img at bounding box center [153, 121] width 198 height 54
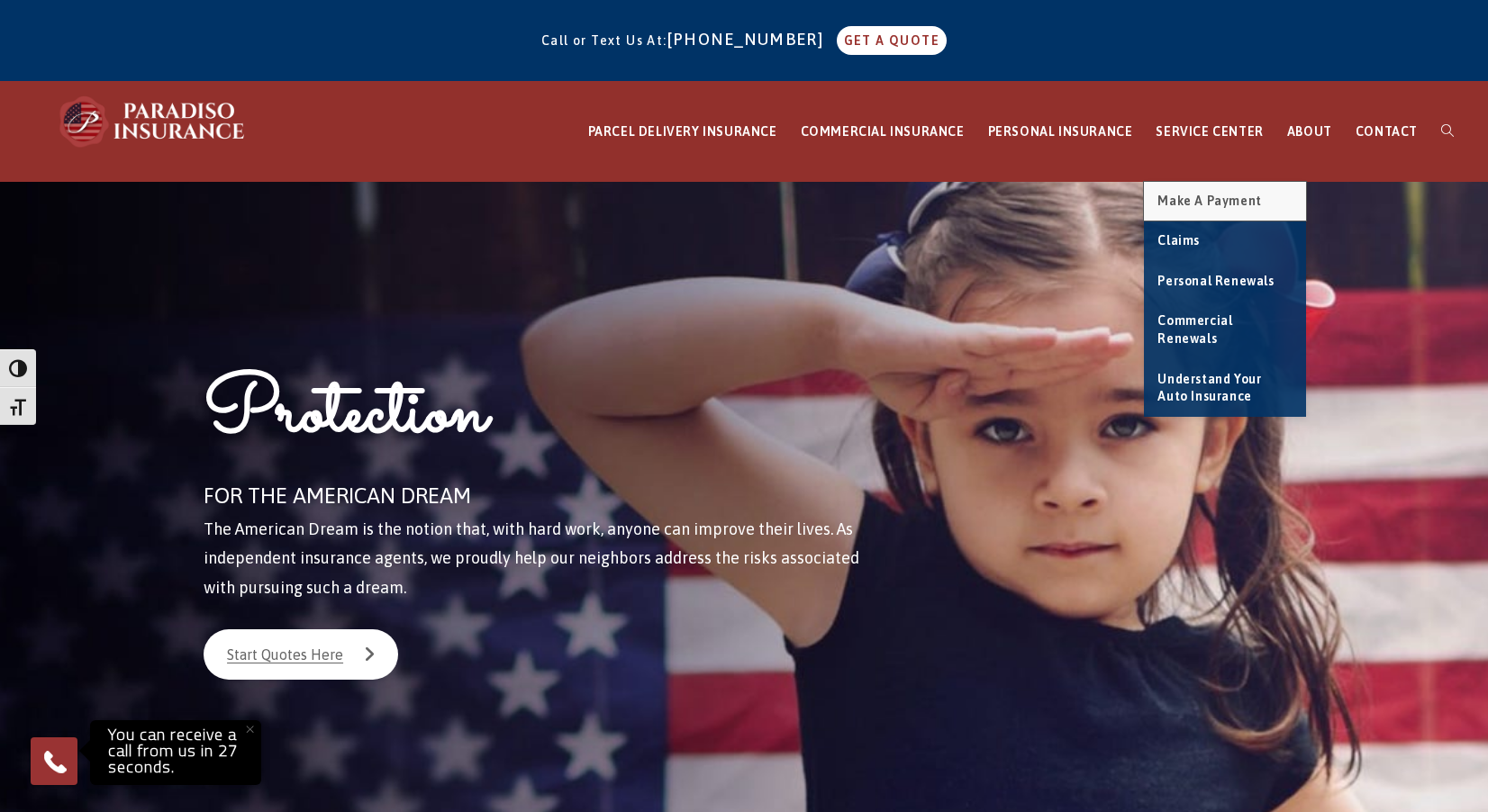
click at [1237, 197] on span "Make a Payment" at bounding box center [1210, 200] width 104 height 14
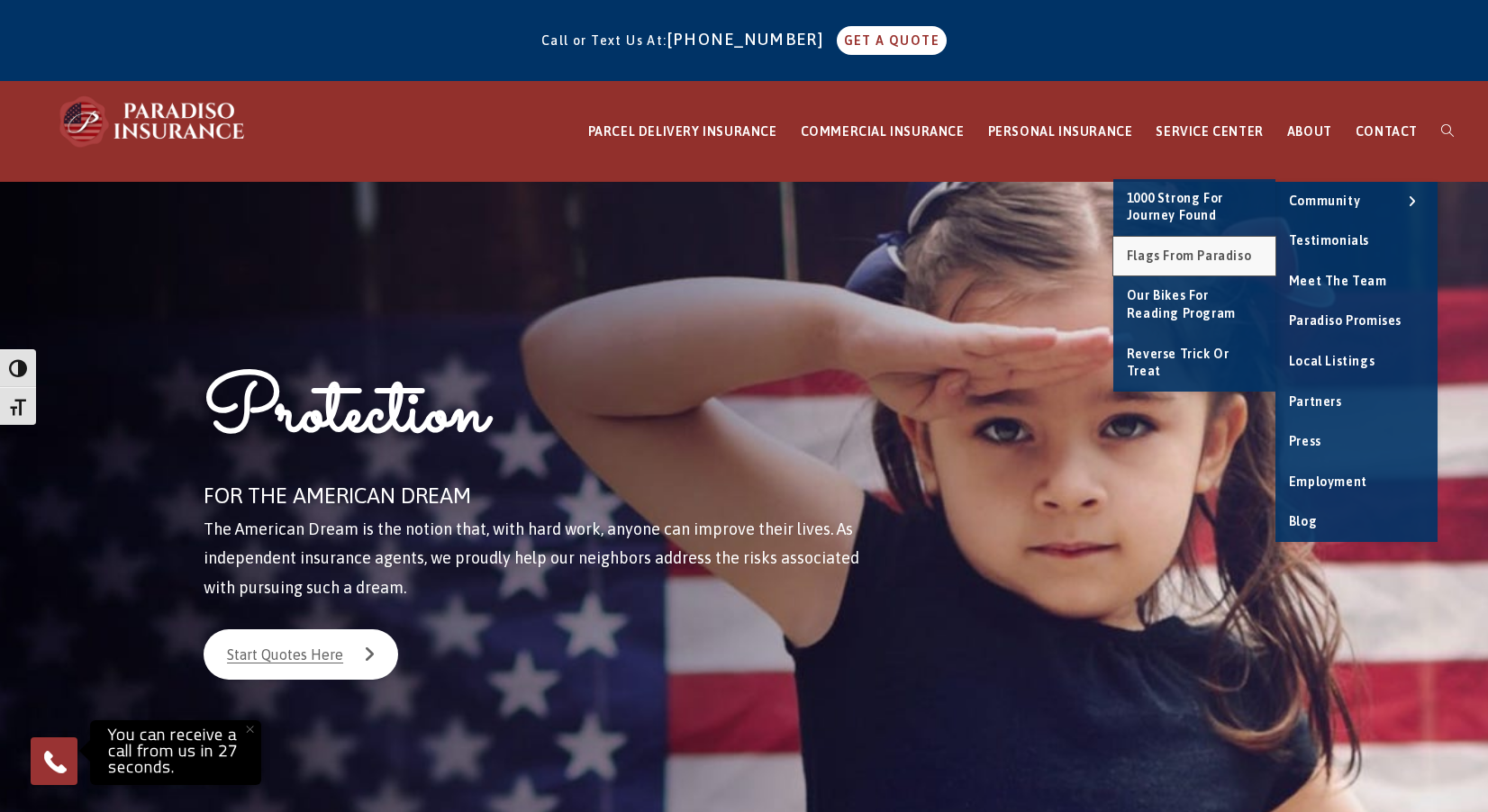
click at [1200, 245] on link "Flags From Paradiso" at bounding box center [1195, 257] width 162 height 40
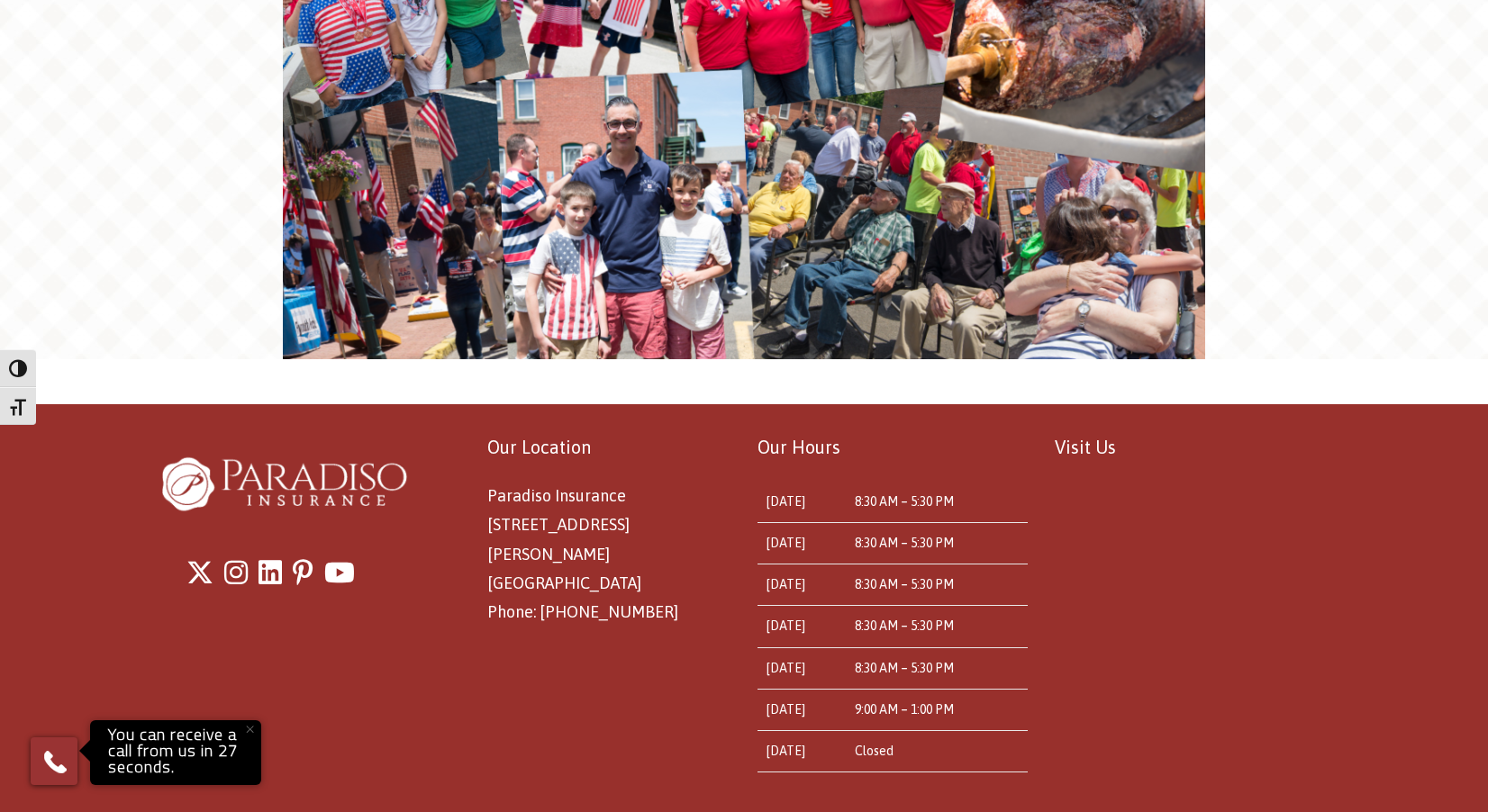
scroll to position [3292, 0]
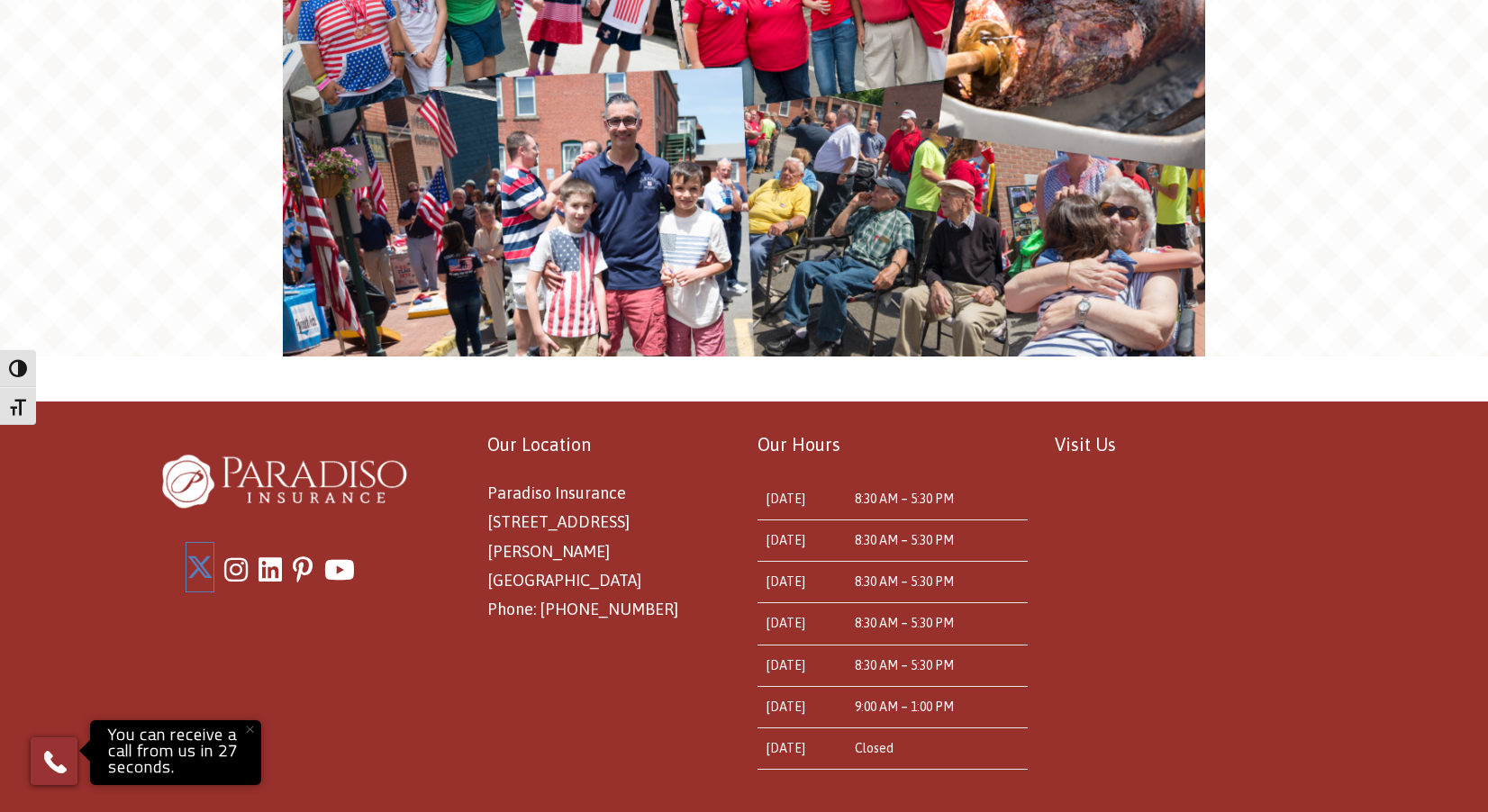
click at [196, 554] on icon "X" at bounding box center [200, 567] width 27 height 27
click at [332, 554] on icon "Youtube" at bounding box center [340, 567] width 30 height 27
